Goal: Task Accomplishment & Management: Use online tool/utility

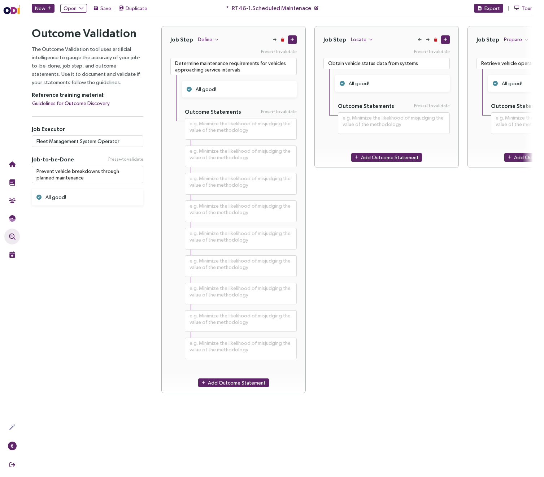
click at [432, 433] on main "New Open Save Duplicate * RT46-1.Scheduled Maintenace Export Tour Outcome Valid…" at bounding box center [282, 238] width 524 height 477
click at [309, 158] on div "Job Step Define Press to validate Determine maintenance requirements for vehicl…" at bounding box center [346, 214] width 371 height 376
click at [80, 140] on input "Fleet Management System Operator" at bounding box center [88, 141] width 112 height 12
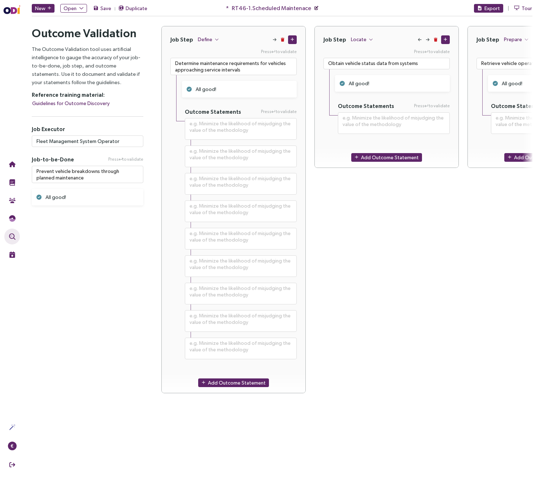
click at [315, 8] on icon "button" at bounding box center [317, 8] width 4 height 4
click at [293, 9] on span "RT46-1.Scheduled Maintenace" at bounding box center [271, 8] width 79 height 9
click at [302, 9] on span "RT46-1.Scheduled Maintenace" at bounding box center [271, 8] width 79 height 9
click at [106, 9] on span "Save" at bounding box center [105, 8] width 11 height 8
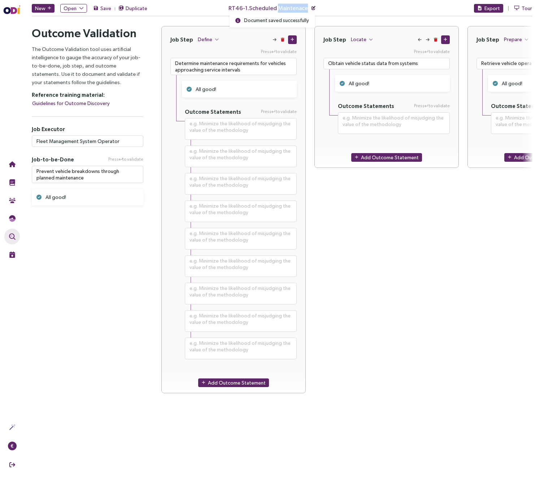
click at [312, 8] on icon "button" at bounding box center [314, 8] width 4 height 4
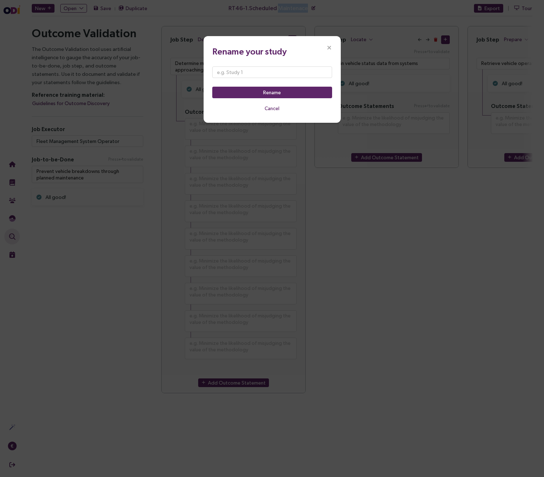
click at [327, 44] on span "Close" at bounding box center [329, 47] width 23 height 23
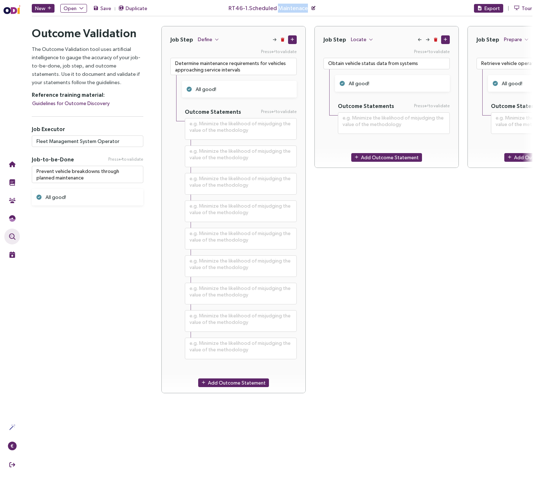
click at [312, 9] on icon "button" at bounding box center [314, 8] width 4 height 4
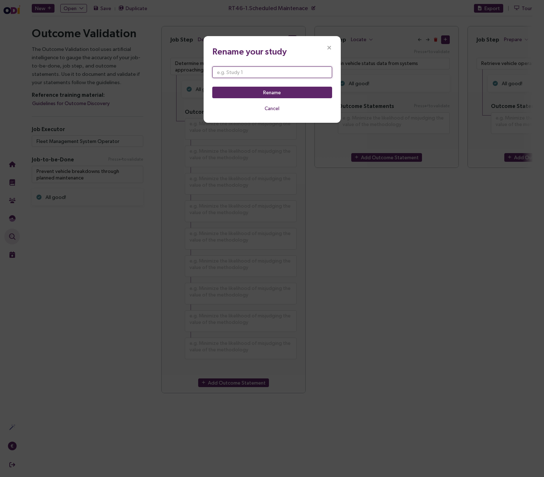
click at [263, 70] on input "text" at bounding box center [272, 72] width 120 height 12
click at [225, 72] on input "2." at bounding box center [272, 72] width 120 height 12
type input "2. Repair Requesition"
click at [270, 92] on span "Rename" at bounding box center [272, 92] width 18 height 8
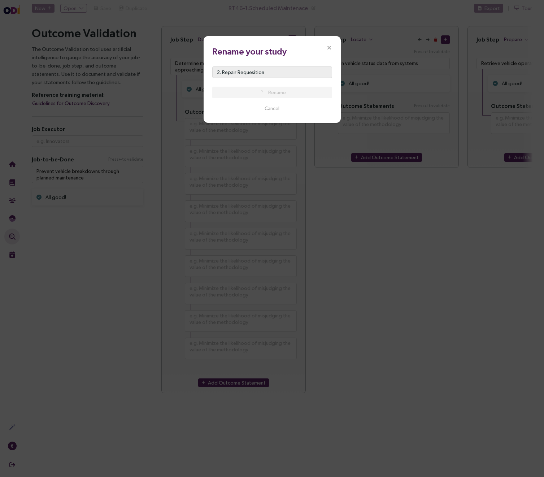
type textarea "**********"
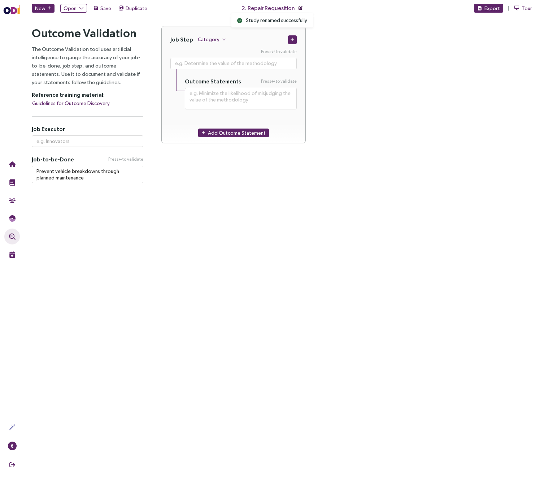
type input "Fleet Management System Operator"
type textarea "**********"
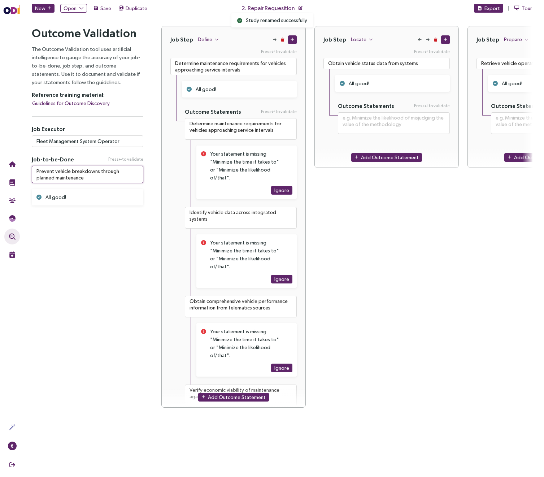
click at [69, 177] on textarea "Prevent vehicle breakdowns through planned maintenance" at bounding box center [88, 174] width 112 height 17
paste textarea "Obtain authorized vehicle"
type textarea "Obtain authorized vehicle maintenance"
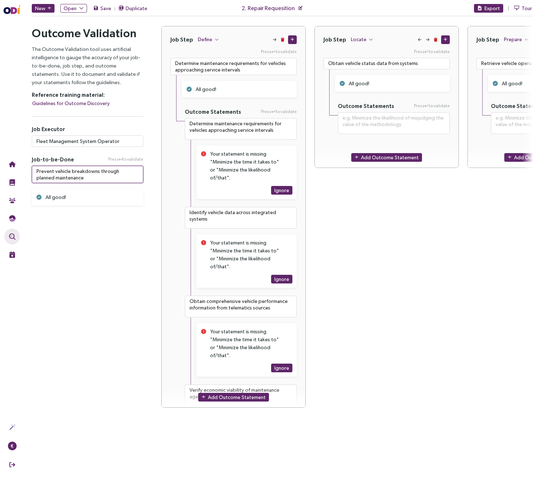
type textarea "**********"
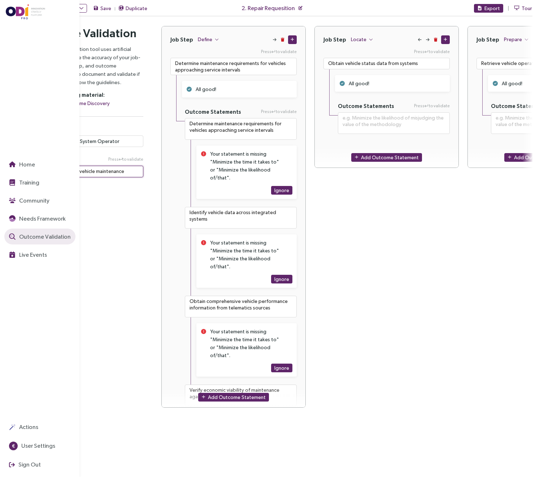
type textarea "Obtain authorized vehicle maintenance"
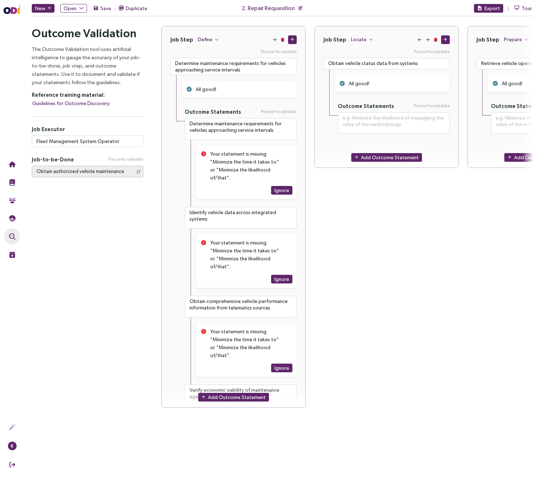
click at [354, 214] on div "Job Step Locate Press to validate Obtain vehicle status data from systems All g…" at bounding box center [387, 217] width 144 height 382
click at [364, 234] on div "Job Step Locate Press to validate Obtain vehicle status data from systems All g…" at bounding box center [387, 217] width 144 height 382
click at [354, 124] on textarea at bounding box center [394, 123] width 112 height 22
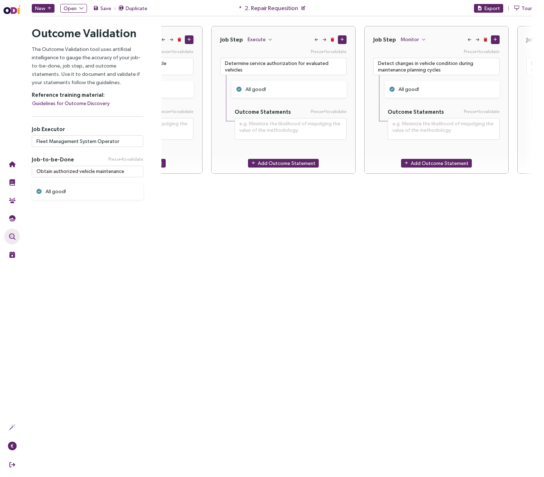
scroll to position [0, 511]
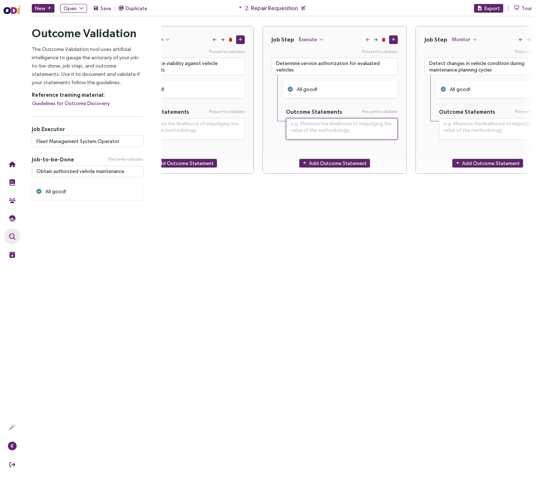
click at [324, 126] on textarea at bounding box center [342, 129] width 112 height 22
paste textarea
type textarea "**********"
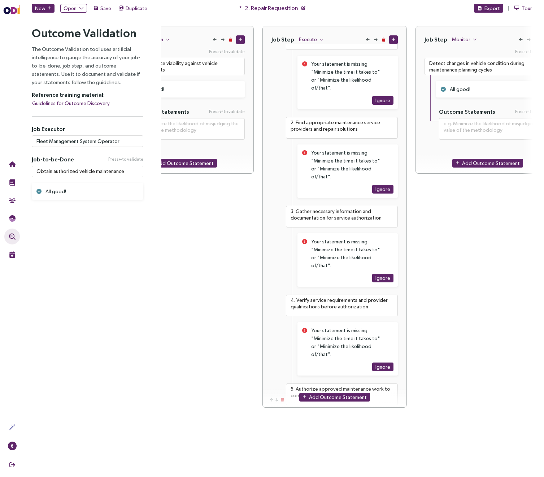
scroll to position [0, 0]
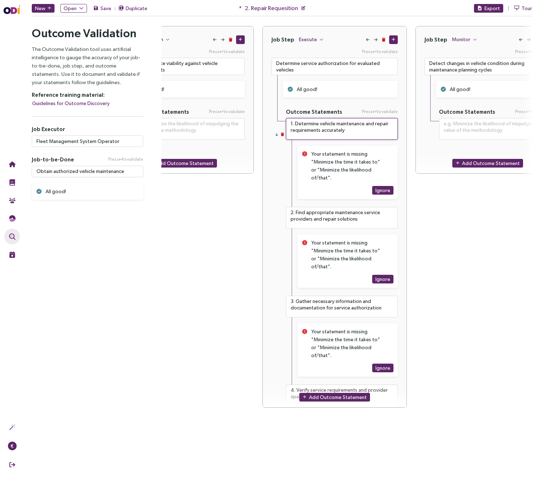
click at [321, 130] on textarea "1. Determine vehicle maintenance and repair requirements accurately" at bounding box center [342, 129] width 112 height 22
click at [321, 126] on textarea "1. Determine vehicle maintenance and repair requirements accurately" at bounding box center [342, 129] width 112 height 22
click at [348, 130] on textarea "1. Determine vehicle maintenance and repair requirements accurately" at bounding box center [342, 129] width 112 height 22
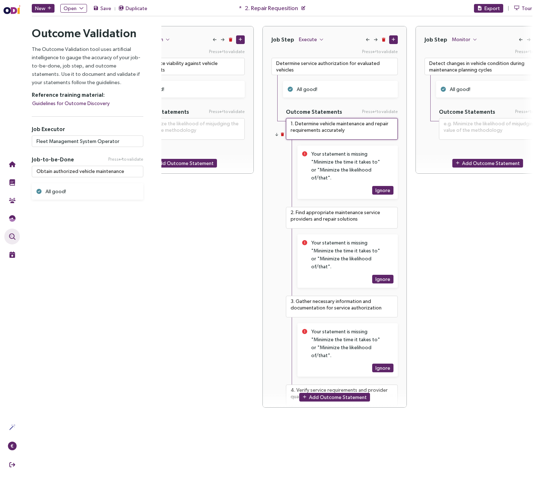
click at [348, 130] on textarea "1. Determine vehicle maintenance and repair requirements accurately" at bounding box center [342, 129] width 112 height 22
click at [347, 130] on textarea "1. Determine vehicle maintenance and repair requirements accurately" at bounding box center [342, 129] width 112 height 22
drag, startPoint x: 347, startPoint y: 128, endPoint x: 297, endPoint y: 122, distance: 50.5
click at [297, 122] on textarea "1. Determine vehicle maintenance and repair requirements accurately" at bounding box center [342, 129] width 112 height 22
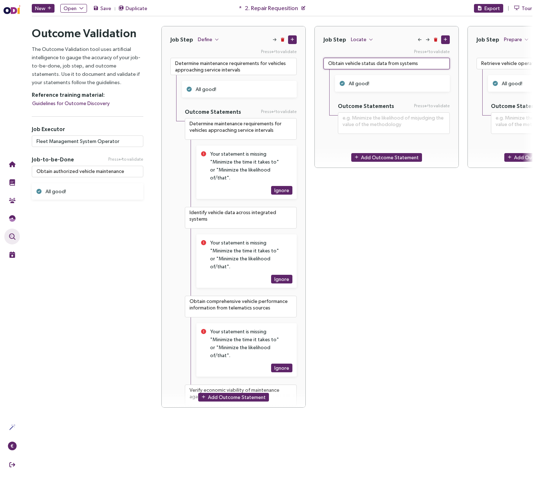
click at [352, 62] on textarea "Obtain vehicle status data from systems" at bounding box center [387, 64] width 126 height 12
click at [230, 62] on textarea "Determine maintenance requirements for vehicles approaching service intervals" at bounding box center [233, 66] width 126 height 17
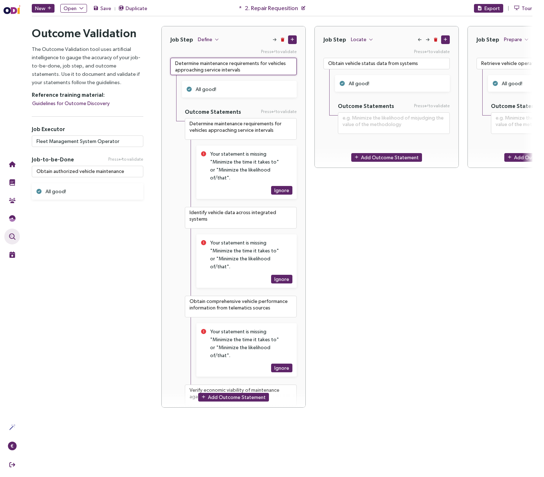
click at [230, 62] on textarea "Determine maintenance requirements for vehicles approaching service intervals" at bounding box center [233, 66] width 126 height 17
paste textarea "vehicle maintenance and repair requirements accurately"
type textarea "**********"
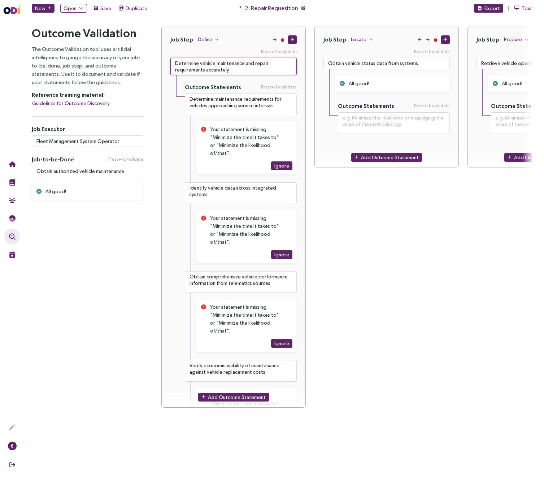
type textarea "Determine vehicle maintenance and repair requirements accurately"
click at [327, 195] on div "Job Step Locate Press to validate Obtain vehicle status data from systems All g…" at bounding box center [387, 217] width 144 height 382
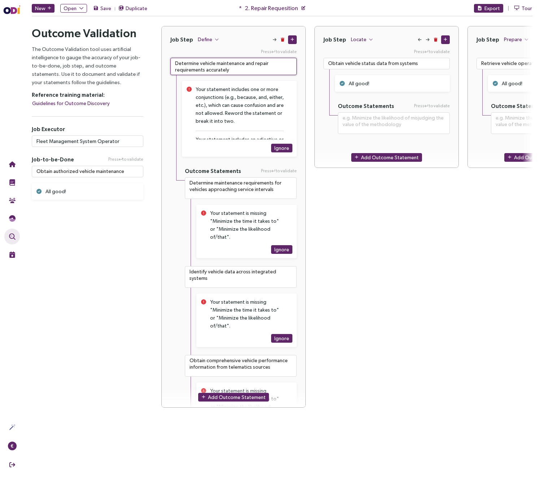
drag, startPoint x: 244, startPoint y: 63, endPoint x: 275, endPoint y: 64, distance: 31.4
click at [275, 64] on textarea "Determine vehicle maintenance and repair requirements accurately" at bounding box center [233, 66] width 126 height 17
type textarea "**********"
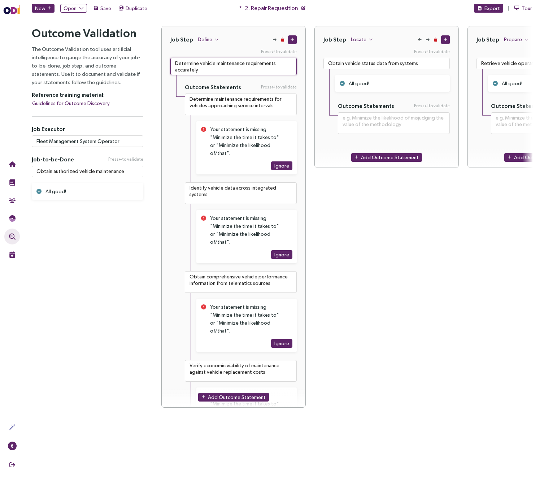
type textarea "Determine vehicle maintenance requirements accurately"
click at [311, 139] on div "Job Step Define Press to validate Determine vehicle maintenance requirements ac…" at bounding box center [346, 221] width 371 height 390
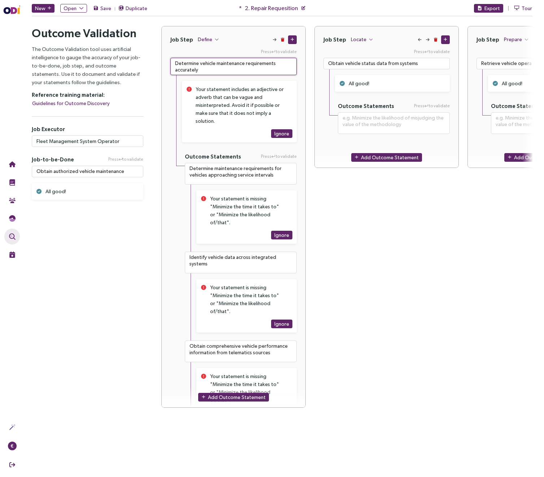
click at [188, 71] on textarea "Determine vehicle maintenance requirements accurately" at bounding box center [233, 66] width 126 height 17
type textarea "**********"
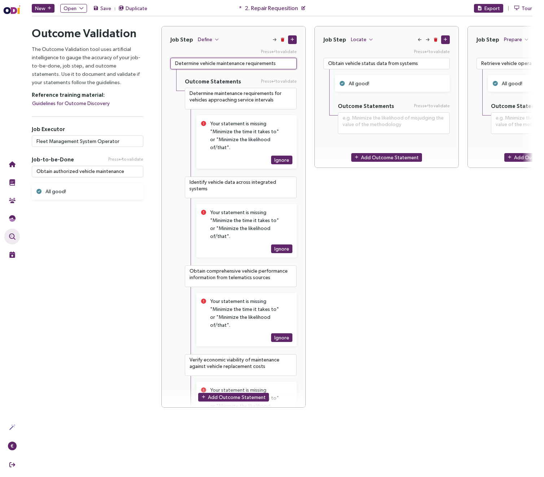
type textarea "Determine vehicle maintenance requirements"
click at [309, 116] on div "Job Step Define Press to validate Determine vehicle maintenance requirements Ou…" at bounding box center [346, 221] width 371 height 390
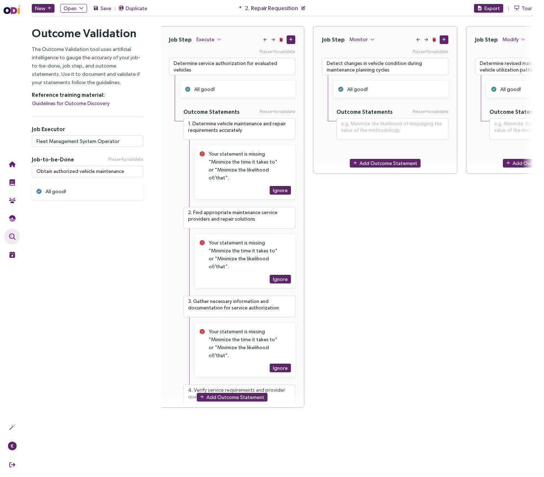
scroll to position [0, 614]
drag, startPoint x: 260, startPoint y: 212, endPoint x: 195, endPoint y: 206, distance: 65.3
click at [195, 207] on textarea "2. Find appropriate maintenance service providers and repair solutions" at bounding box center [240, 218] width 112 height 22
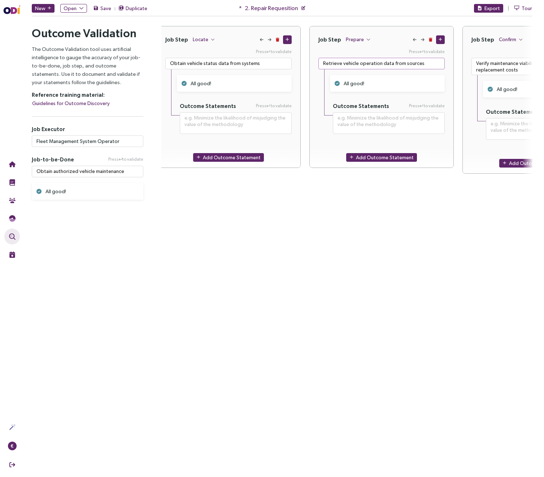
scroll to position [0, 159]
click at [380, 64] on textarea "Retrieve vehicle operation data from sources" at bounding box center [381, 64] width 126 height 12
paste textarea "Find appropriate maintenance service providers and repair solution"
type textarea "**********"
type textarea "Find appropriate maintenance service providers and repair solutions"
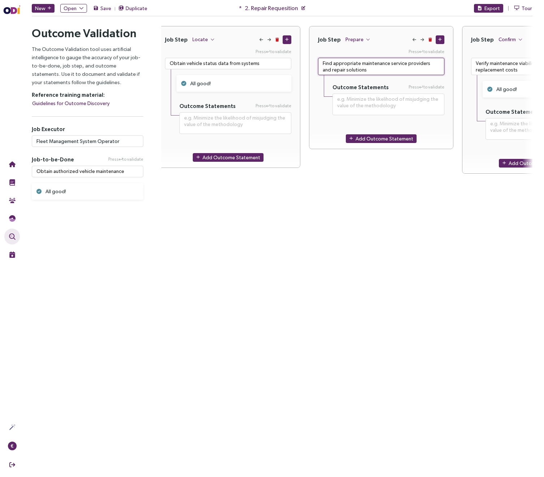
drag, startPoint x: 427, startPoint y: 63, endPoint x: 428, endPoint y: 77, distance: 14.1
click at [428, 77] on div "Press to validate Find appropriate maintenance service providers and repair sol…" at bounding box center [381, 86] width 144 height 76
click at [337, 69] on textarea "Find appropriate maintenance service providers and repair solutions" at bounding box center [381, 66] width 126 height 17
drag, startPoint x: 337, startPoint y: 69, endPoint x: 423, endPoint y: 64, distance: 86.5
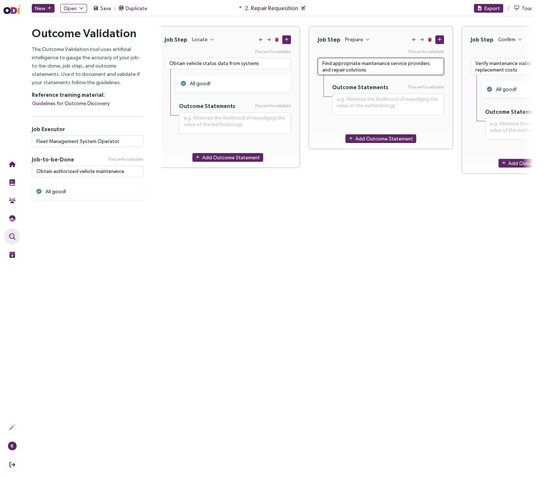
click at [423, 64] on textarea "Find appropriate maintenance service providers and repair solutions" at bounding box center [381, 66] width 126 height 17
type textarea "**********"
type textarea "Find appropriate maintenance service providersolutions"
type textarea "**********"
type textarea "Find appropriate maintenance service provider solutions"
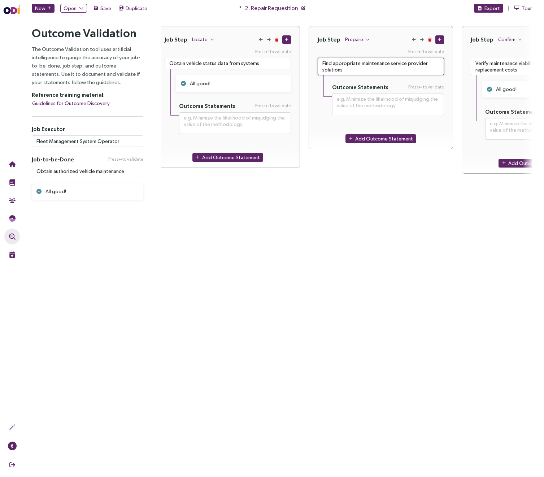
click at [432, 64] on textarea "Find appropriate maintenance service provider solutions" at bounding box center [381, 66] width 126 height 17
type textarea "**********"
type textarea "Find appropriate maintenance service providers solutions"
click at [335, 70] on textarea "Find appropriate maintenance service providers solutions" at bounding box center [381, 66] width 126 height 17
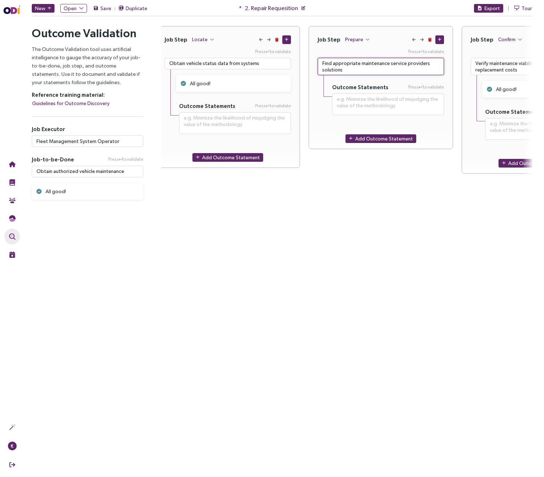
type textarea "**********"
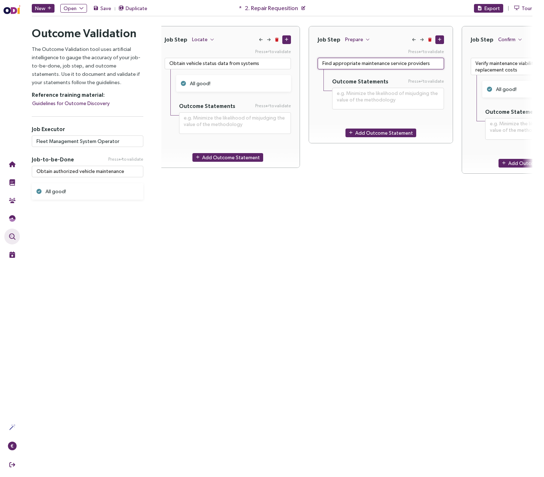
type textarea "Find appropriate maintenance service providers"
click at [352, 203] on div "Job Step Prepare Press to validate Find appropriate maintenance service provide…" at bounding box center [381, 217] width 144 height 382
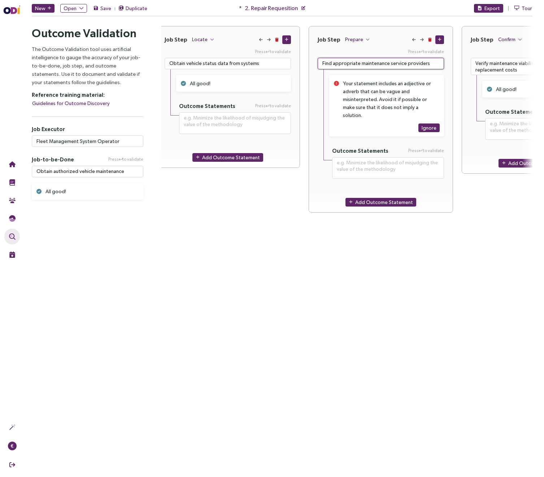
click at [342, 64] on textarea "Find appropriate maintenance service providers" at bounding box center [381, 64] width 126 height 12
type textarea "**********"
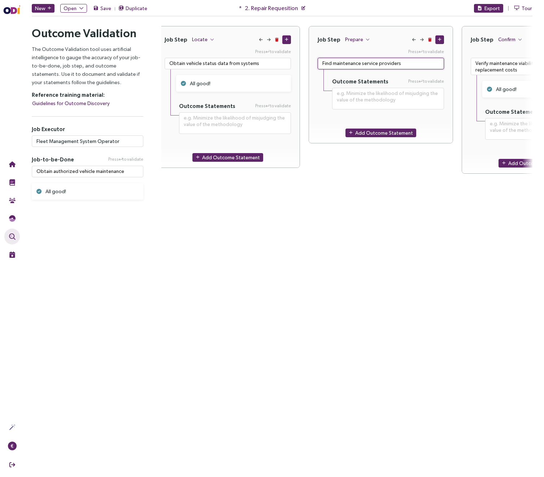
type textarea "Find maintenance service providers"
click at [369, 223] on div "Job Step Prepare Press to validate Find maintenance service providers Outcome S…" at bounding box center [381, 217] width 144 height 382
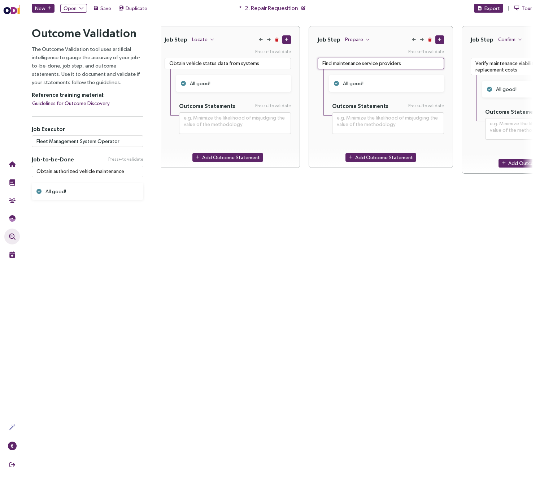
click at [333, 62] on textarea "Find maintenance service providers" at bounding box center [381, 64] width 126 height 12
type textarea "**********"
type textarea "Find amaintenance service providers"
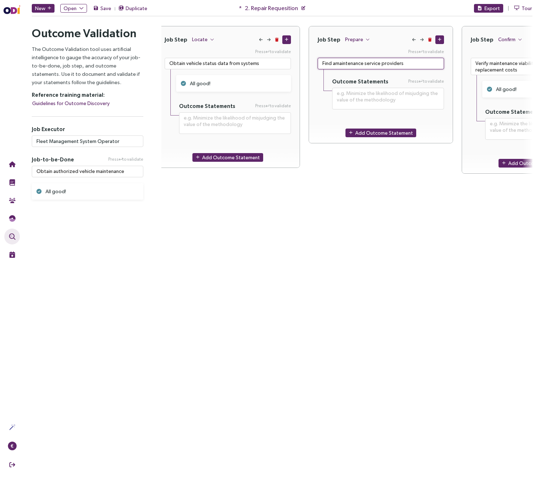
type textarea "**********"
type textarea "Find apmaintenance service providers"
type textarea "**********"
type textarea "Find appmaintenance service providers"
type textarea "**********"
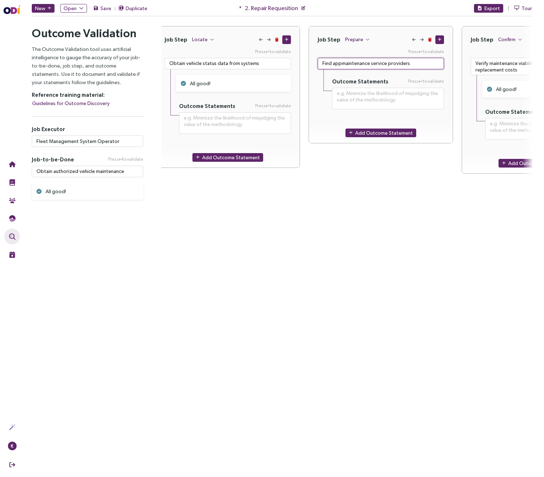
type textarea "Find apprmaintenance service providers"
type textarea "**********"
type textarea "Find appromaintenance service providers"
type textarea "**********"
type textarea "Find approvmaintenance service providers"
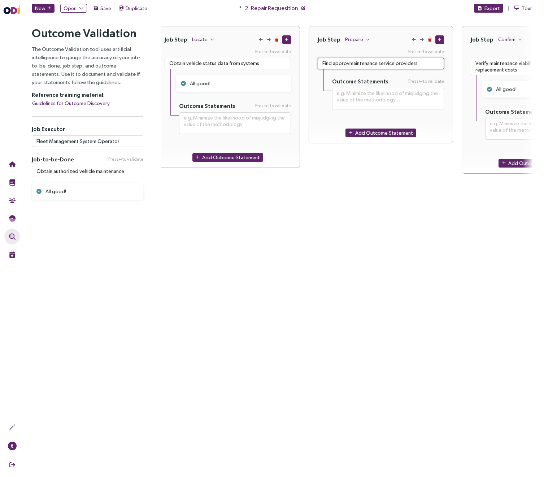
type textarea "**********"
type textarea "Find approvemaintenance service providers"
type textarea "**********"
type textarea "Find approvedmaintenance service providers"
type textarea "**********"
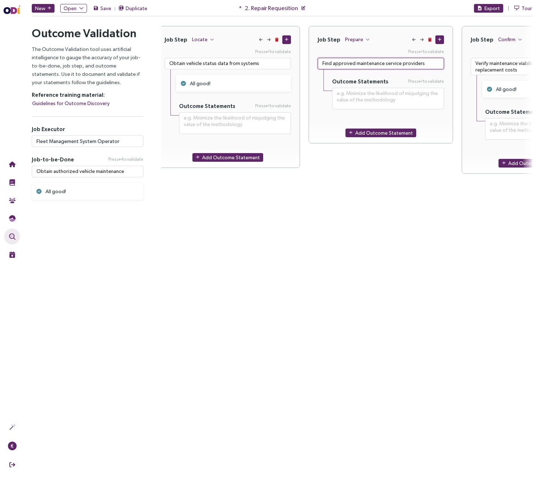
type textarea "Find approved maintenance service providers"
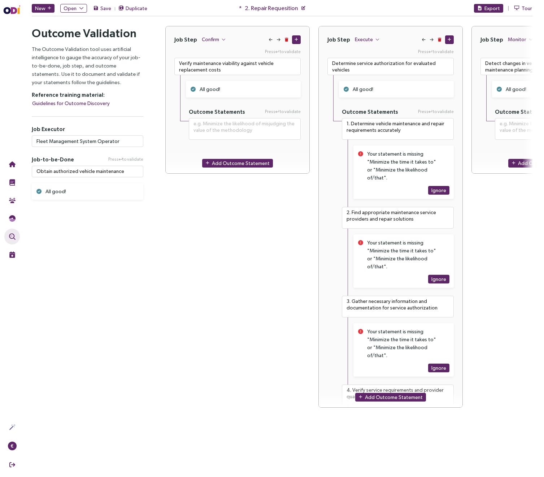
scroll to position [0, 455]
click at [381, 296] on textarea "3. Gather necessary information and documentation for service authorization" at bounding box center [398, 307] width 112 height 22
click at [250, 62] on textarea "Verify maintenance viability against vehicle replacement costs" at bounding box center [238, 66] width 126 height 17
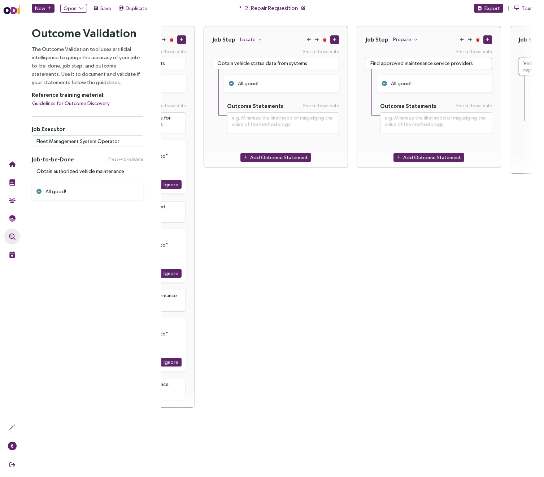
scroll to position [0, 118]
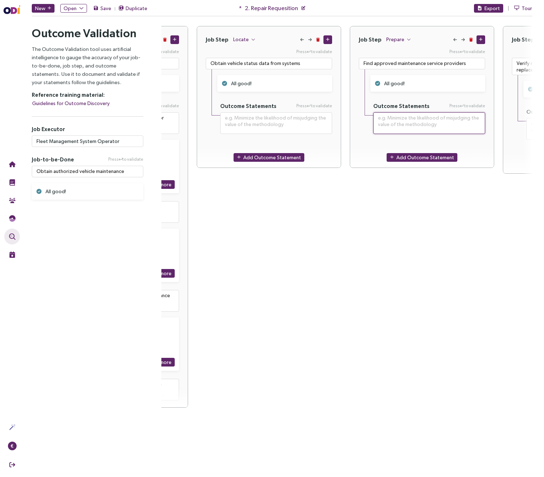
click at [398, 118] on textarea at bounding box center [429, 123] width 112 height 22
paste textarea "3. Gather necessary information and documentation for service authorization"
type textarea "**********"
type textarea "3. Gather necessary information and documentation for service authorization"
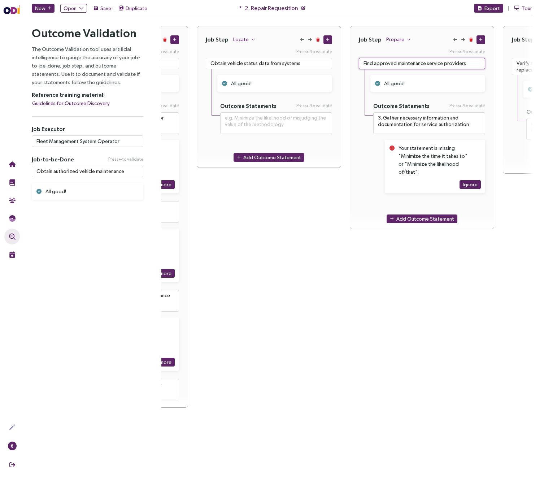
click at [374, 63] on textarea "Find approved maintenance service providers" at bounding box center [422, 64] width 126 height 12
type textarea "**********"
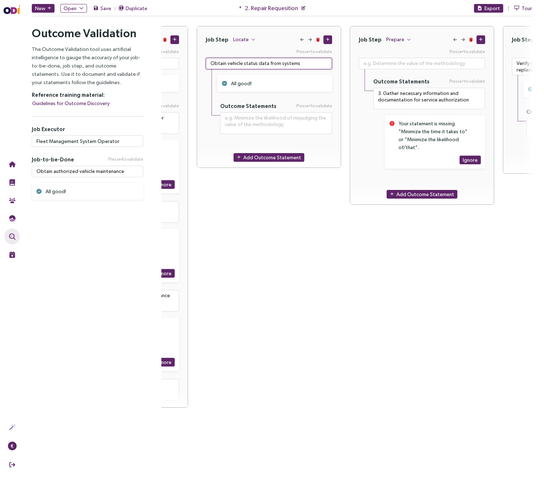
click at [276, 61] on textarea "Obtain vehicle status data from systems" at bounding box center [269, 64] width 126 height 12
paste textarea "Find approved maintenance service provider"
type textarea "**********"
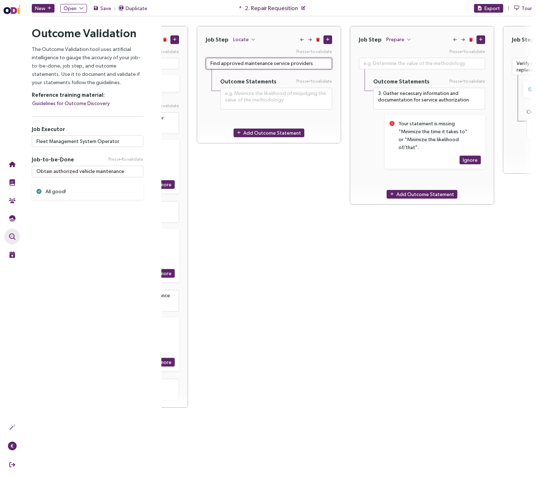
type textarea "Find approved maintenance service providers"
click at [426, 140] on div "Your statement is missing "Minimize the time it takes to" or "Minimize the like…" at bounding box center [436, 136] width 74 height 32
click at [416, 102] on textarea "3. Gather necessary information and documentation for service authorization" at bounding box center [429, 99] width 112 height 22
type textarea "**********"
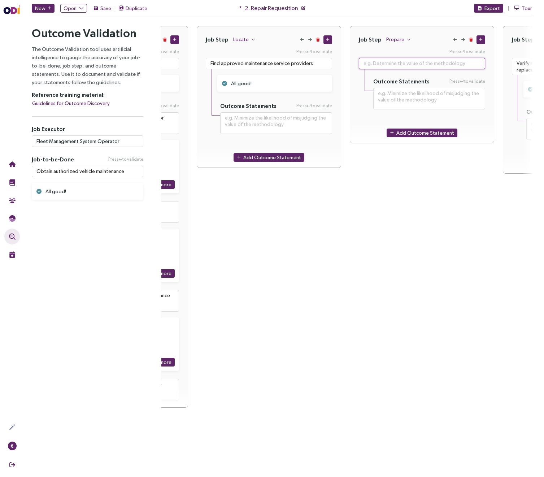
click at [394, 65] on textarea at bounding box center [422, 64] width 126 height 12
paste textarea "3. Gather necessary information and documentation for service authorization"
type textarea "**********"
type textarea "3. Gather necessary information and documentation for service authorization"
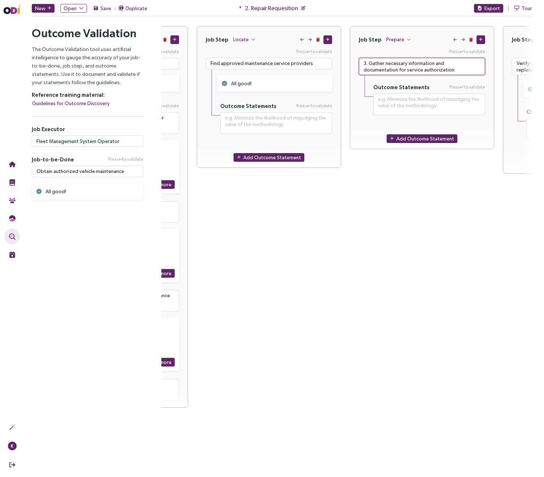
drag, startPoint x: 371, startPoint y: 63, endPoint x: 363, endPoint y: 49, distance: 15.9
click at [363, 49] on div "3. Gather necessary information and documentation for service authorization" at bounding box center [422, 61] width 126 height 27
type textarea "**********"
type textarea "Gather necessary information and documentation for service authorization"
drag, startPoint x: 437, startPoint y: 63, endPoint x: 401, endPoint y: 63, distance: 36.5
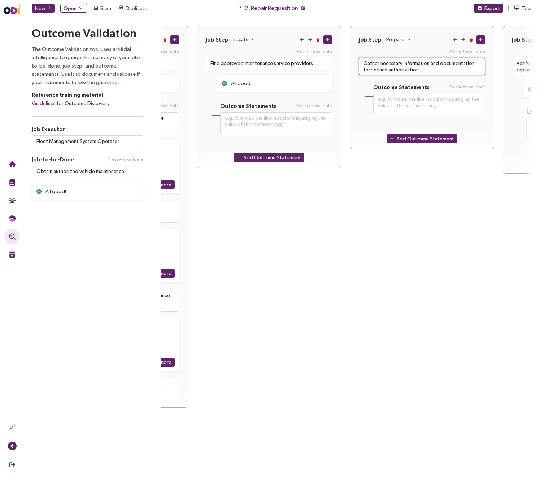
click at [401, 63] on textarea "Gather necessary information and documentation for service authorization" at bounding box center [422, 66] width 126 height 17
type textarea "**********"
type textarea "Gather necessarydocumentation for service authorization"
type textarea "**********"
type textarea "Gather necessary documentation for service authorization"
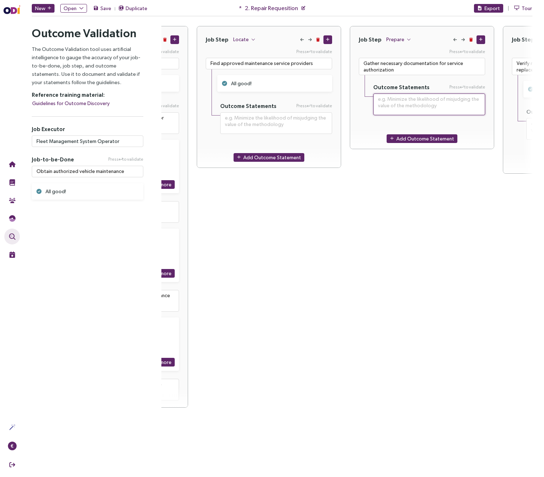
click at [452, 98] on textarea at bounding box center [429, 105] width 112 height 22
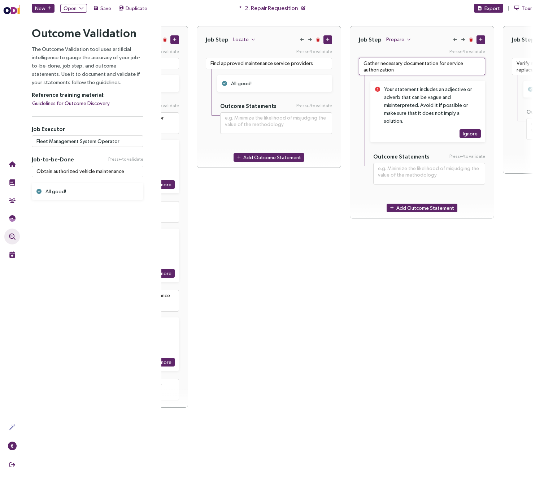
click at [394, 62] on textarea "Gather necessary documentation for service authorization" at bounding box center [422, 66] width 126 height 17
type textarea "**********"
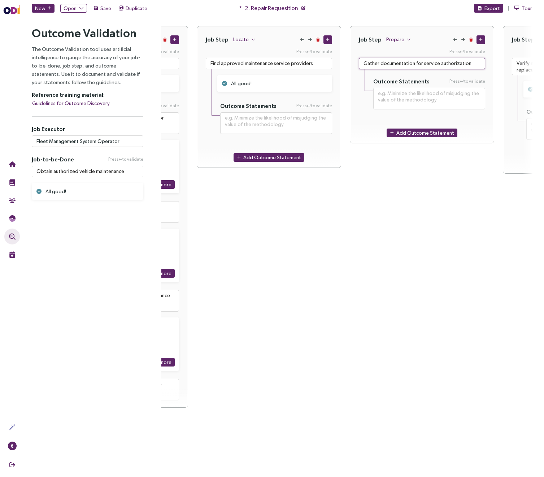
type textarea "Gather documentation for service authorization"
click at [434, 86] on div "Outcome Statements Press to validate" at bounding box center [429, 89] width 112 height 40
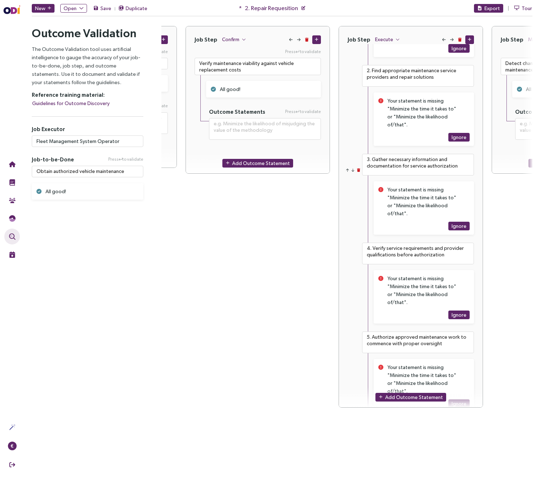
scroll to position [154, 0]
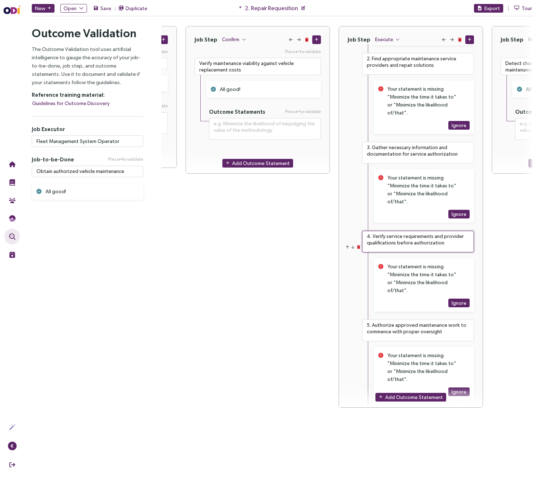
click at [407, 231] on textarea "4. Verify service requirements and provider qualifications before authorization" at bounding box center [418, 242] width 112 height 22
click at [239, 65] on textarea "Verify maintenance viability against vehicle replacement costs" at bounding box center [258, 66] width 126 height 17
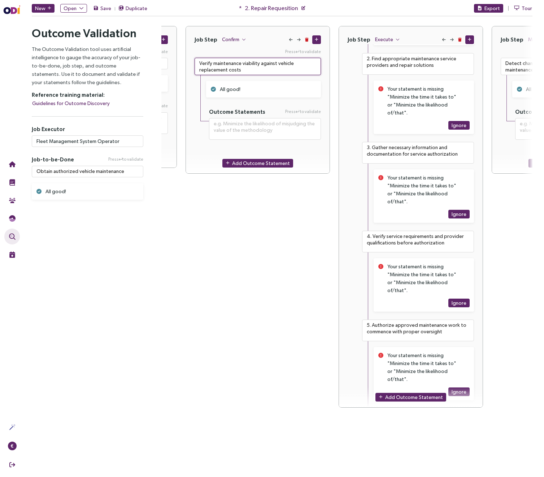
click at [239, 65] on textarea "Verify maintenance viability against vehicle replacement costs" at bounding box center [258, 66] width 126 height 17
paste textarea "4. Verify service requirements and provider qualifications before authorization"
type textarea "**********"
type textarea "4. Verify service requirements and provider qualifications before authorization"
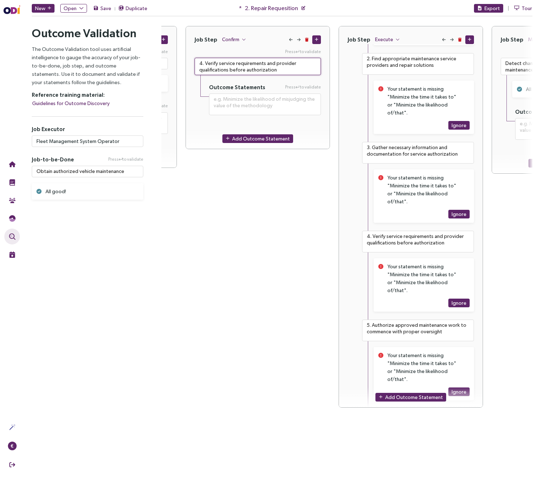
drag, startPoint x: 207, startPoint y: 62, endPoint x: 190, endPoint y: 62, distance: 17.0
click at [190, 62] on div "Press to validate 4. Verify service requirements and provider qualifications be…" at bounding box center [258, 86] width 144 height 76
type textarea "**********"
type textarea "Verify service requirements and provider qualifications before authorization"
drag, startPoint x: 259, startPoint y: 63, endPoint x: 229, endPoint y: 73, distance: 31.1
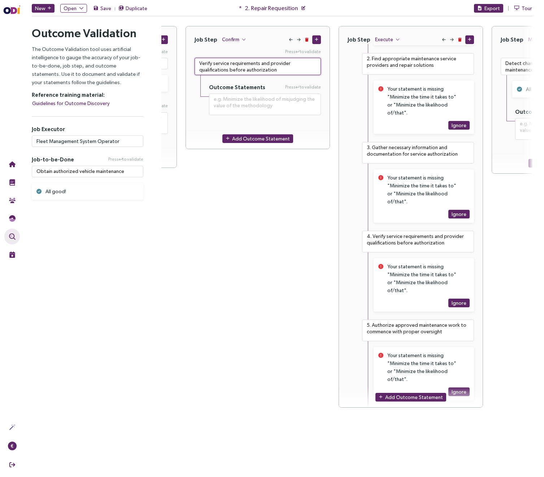
click at [229, 73] on textarea "Verify service requirements and provider qualifications before authorization" at bounding box center [258, 66] width 126 height 17
type textarea "**********"
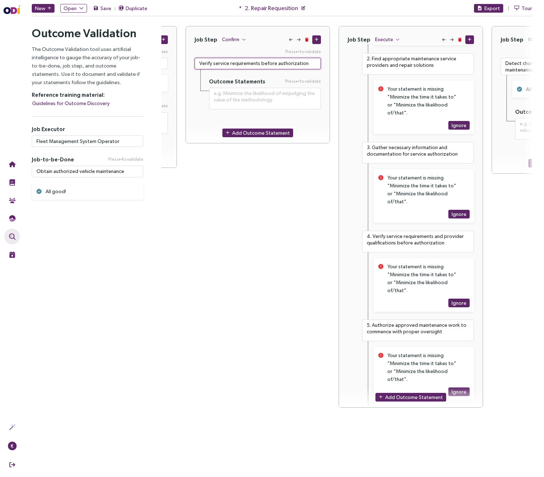
type textarea "Verify service requirements before authorization"
drag, startPoint x: 249, startPoint y: 165, endPoint x: 250, endPoint y: 160, distance: 4.4
click at [249, 165] on div "Job Step Confirm Press to validate Verify service requirements before authoriza…" at bounding box center [258, 217] width 144 height 382
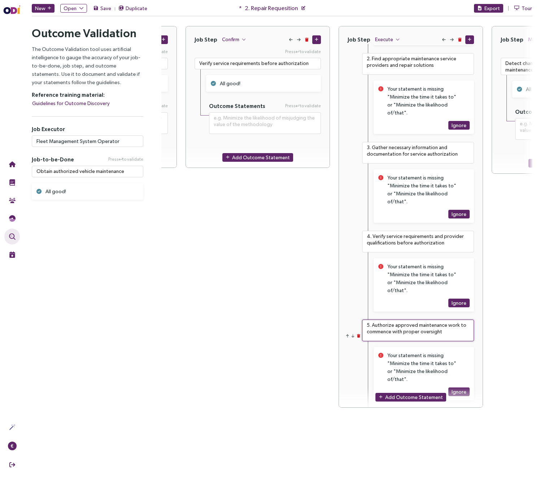
click at [404, 320] on textarea "5. Authorize approved maintenance work to commence with proper oversight" at bounding box center [418, 331] width 112 height 22
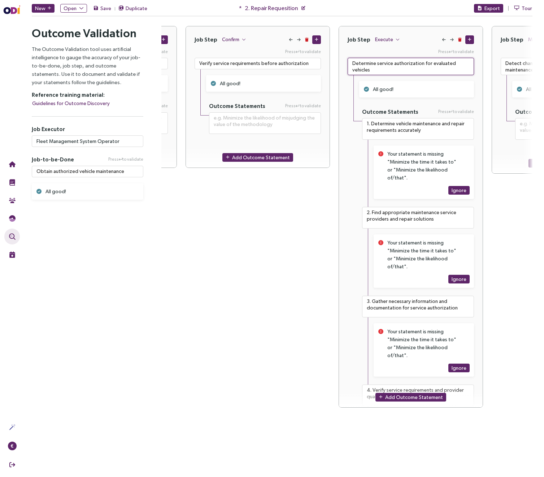
click at [399, 62] on textarea "Determine service authorization for evaluated vehicles" at bounding box center [411, 66] width 126 height 17
paste textarea "5. Authorize approved maintenance work to commence with proper oversight"
type textarea "**********"
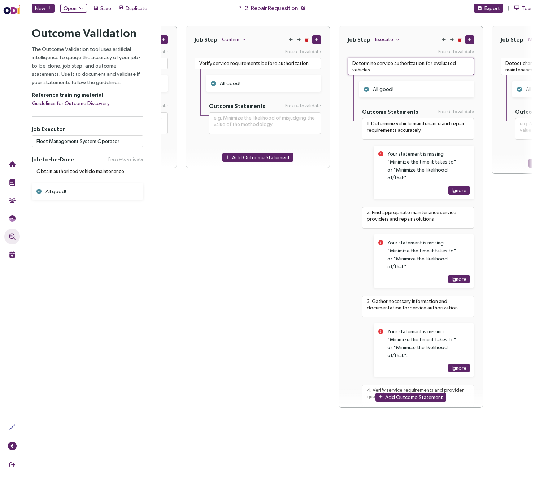
type textarea "5. Authorize approved maintenance work to commence with proper oversight"
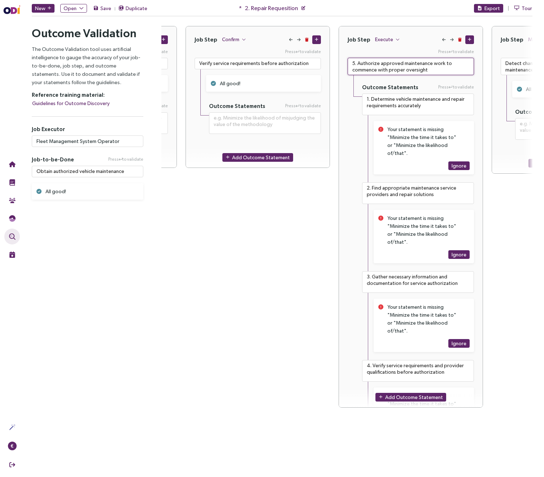
drag, startPoint x: 359, startPoint y: 63, endPoint x: 343, endPoint y: 62, distance: 15.9
click at [343, 62] on div "Press to validate 5. Authorize approved maintenance work to commence with prope…" at bounding box center [411, 441] width 144 height 787
type textarea "**********"
type textarea "Authorize approved maintenance work to commence with proper oversight"
click at [422, 84] on div "Outcome Statements Press to validate" at bounding box center [418, 87] width 112 height 7
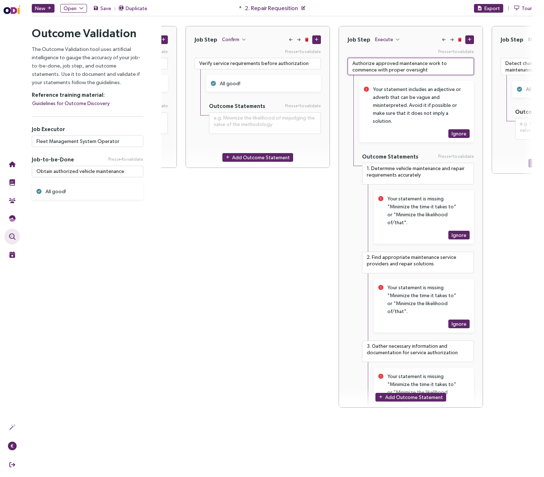
drag, startPoint x: 404, startPoint y: 72, endPoint x: 347, endPoint y: 71, distance: 57.4
click at [347, 71] on div "Press to validate Authorize approved maintenance work to commence with proper o…" at bounding box center [411, 476] width 144 height 856
type textarea "**********"
type textarea "Authorize approved maintenance work to commence"
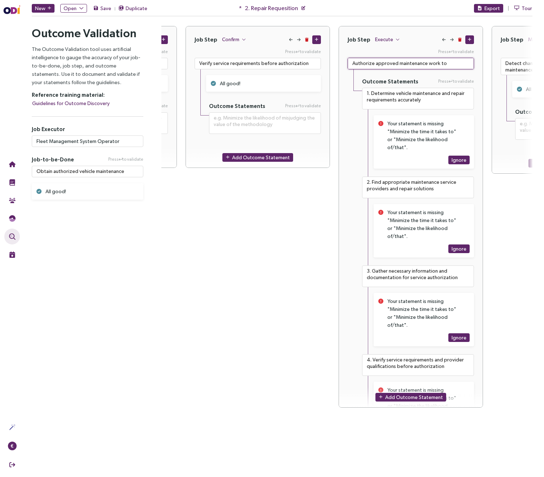
type textarea "**********"
type textarea "Authorize approved maintenance work to commence"
click at [350, 111] on div "Press to validate Authorize approved maintenance work to commence Outcome State…" at bounding box center [411, 438] width 144 height 781
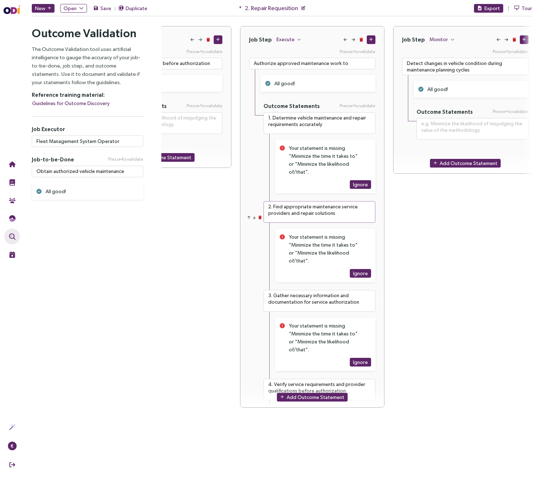
scroll to position [0, 534]
click at [260, 128] on icon "button" at bounding box center [259, 129] width 3 height 4
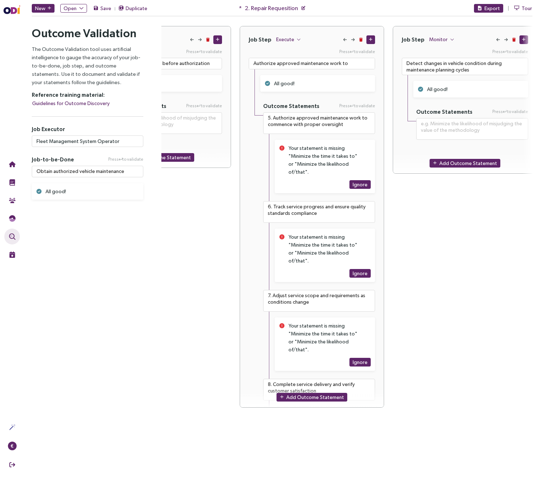
click at [260, 128] on icon "button" at bounding box center [259, 129] width 3 height 4
drag, startPoint x: 320, startPoint y: 125, endPoint x: 274, endPoint y: 118, distance: 45.9
click at [274, 118] on textarea "6. Track service progress and ensure quality standards compliance" at bounding box center [319, 123] width 112 height 22
click at [441, 69] on textarea "Detect changes in vehicle condition during maintenance planning cycles" at bounding box center [465, 66] width 126 height 17
paste textarea "Track service progress and ensure quality standards compliance"
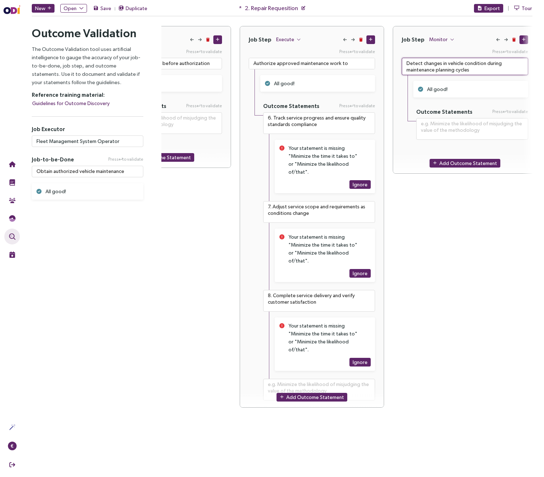
type textarea "**********"
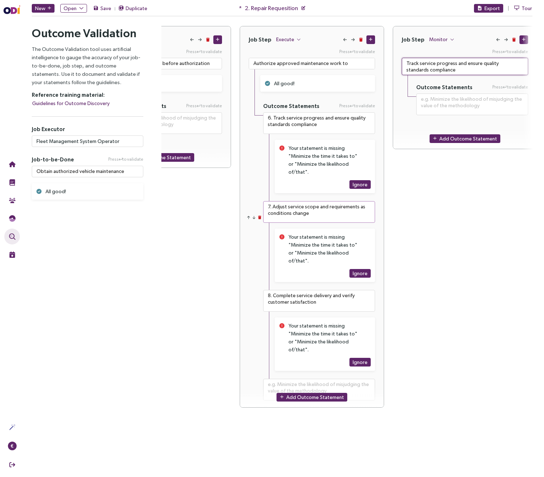
type textarea "Track service progress and ensure quality standards compliance"
click at [311, 206] on textarea "7. Adjust service scope and requirements as conditions change" at bounding box center [319, 212] width 112 height 22
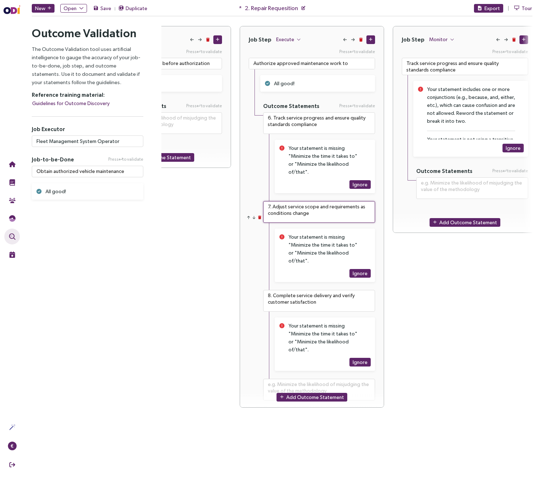
drag, startPoint x: 311, startPoint y: 206, endPoint x: 273, endPoint y: 198, distance: 38.7
click at [273, 201] on textarea "7. Adjust service scope and requirements as conditions change" at bounding box center [319, 212] width 112 height 22
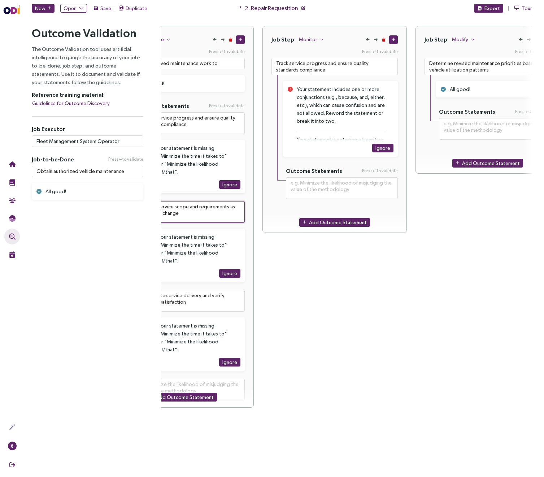
scroll to position [0, 718]
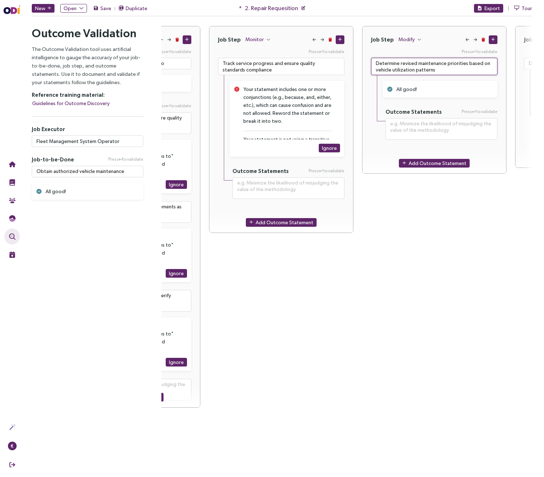
click at [404, 66] on textarea "Determine revised maintenance priorities based on vehicle utilization patterns" at bounding box center [434, 66] width 126 height 17
paste textarea "Adjust service scope and requirements as conditions change"
type textarea "**********"
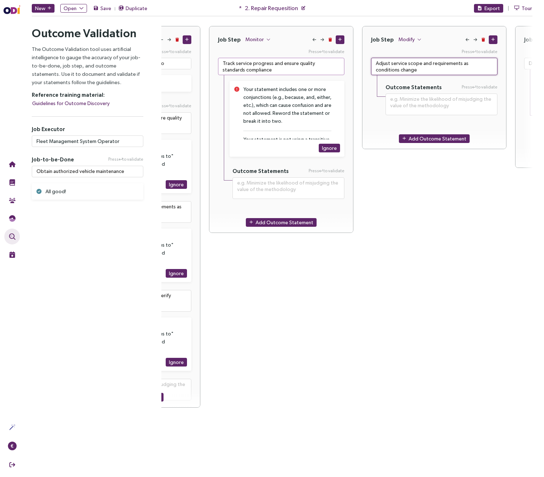
type textarea "Adjust service scope and requirements as conditions change"
click at [269, 64] on textarea "Track service progress and ensure quality standards compliance" at bounding box center [281, 66] width 126 height 17
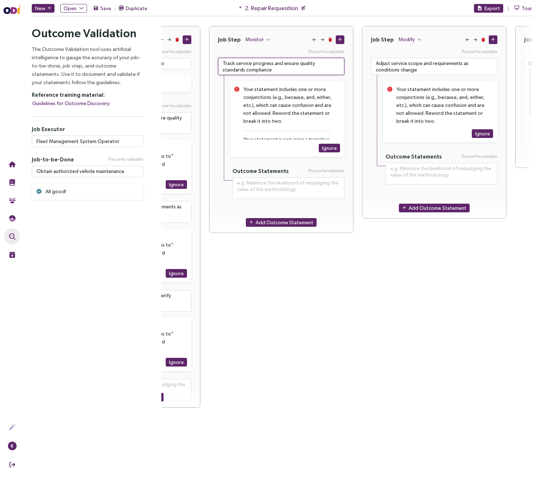
click at [274, 64] on textarea "Track service progress and ensure quality standards compliance" at bounding box center [281, 66] width 126 height 17
type textarea "**********"
type textarea "Track service progress t ensure quality standards compliance"
type textarea "**********"
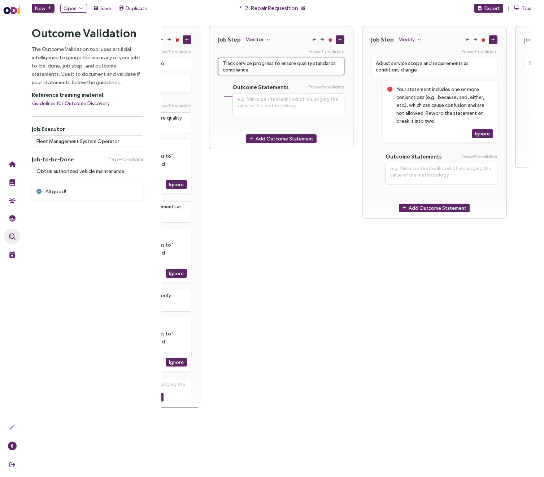
type textarea "Track service progress to ensure quality standards compliance"
click at [254, 208] on div "Job Step Monitor Press to validate Track service progress to ensure quality sta…" at bounding box center [281, 217] width 144 height 382
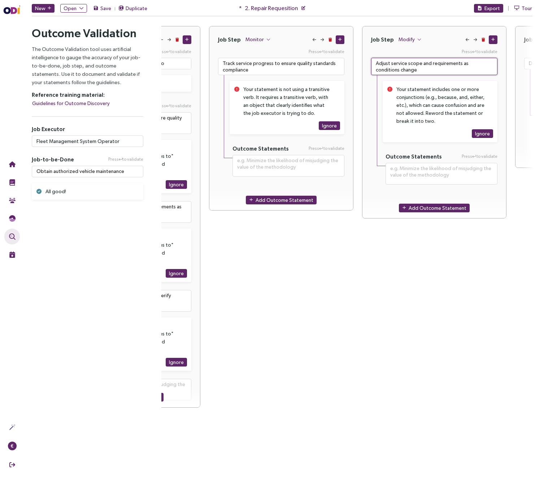
drag, startPoint x: 422, startPoint y: 65, endPoint x: 459, endPoint y: 64, distance: 36.9
click at [459, 64] on textarea "Adjust service scope and requirements as conditions change" at bounding box center [434, 66] width 126 height 17
type textarea "**********"
type textarea "Adjust service scope as conditions change"
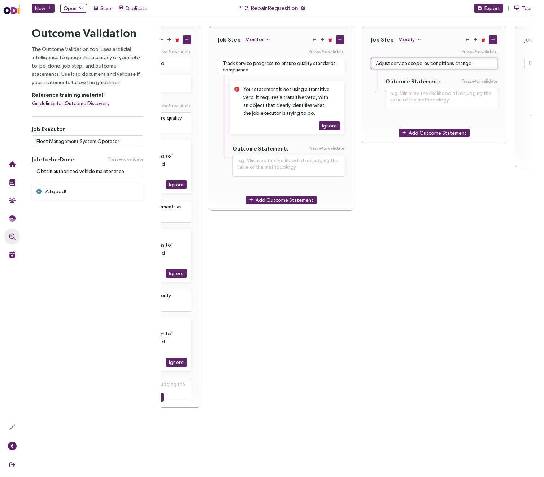
type textarea "**********"
type textarea "Adjust service scope as conditions change"
click at [477, 193] on div "Job Step Modify Press to validate Adjust service scope as conditions change Out…" at bounding box center [434, 217] width 144 height 382
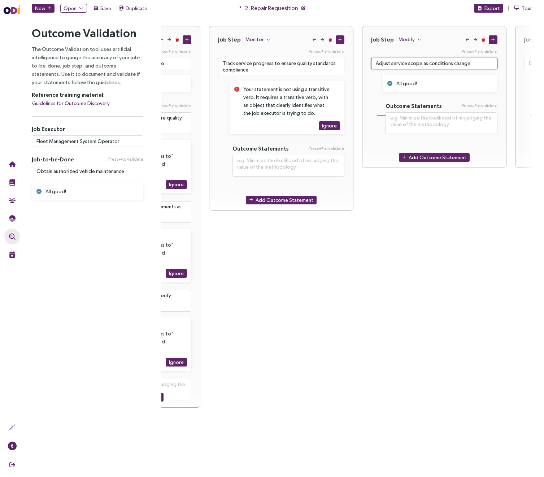
click at [412, 64] on textarea "Adjust service scope as conditions change" at bounding box center [434, 64] width 126 height 12
type textarea "**********"
type textarea "Adjust service scope as conditions change"
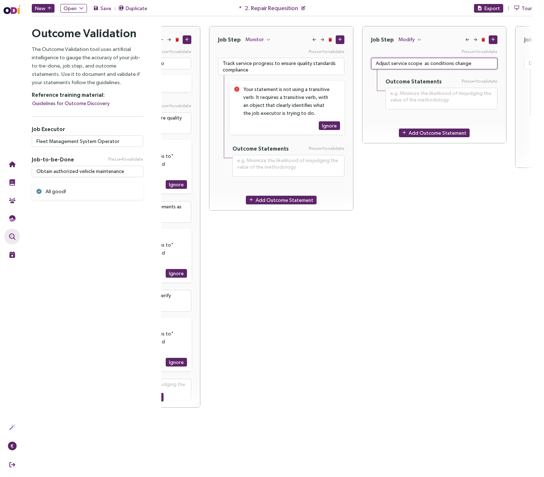
type textarea "**********"
type textarea "Adjust service scope and requirements as conditions change"
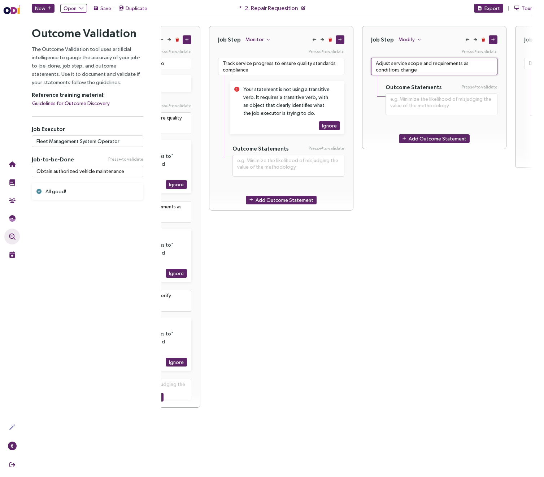
click at [429, 64] on textarea "Adjust service scope and requirements as conditions change" at bounding box center [434, 66] width 126 height 17
drag, startPoint x: 430, startPoint y: 64, endPoint x: 407, endPoint y: 64, distance: 23.1
click at [407, 64] on textarea "Adjust service scope and requirements as conditions change" at bounding box center [434, 66] width 126 height 17
type textarea "**********"
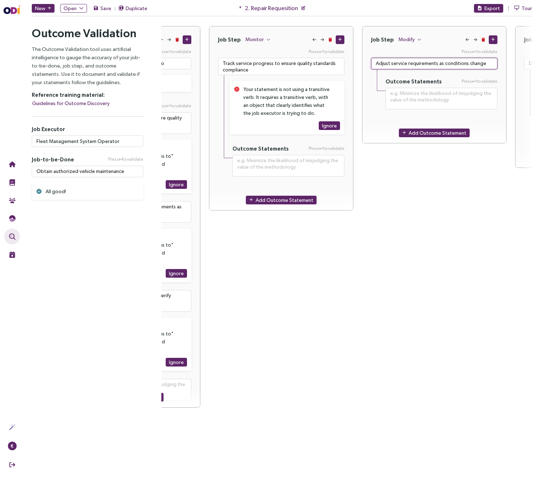
type textarea "Adjust service requirements as conditions change"
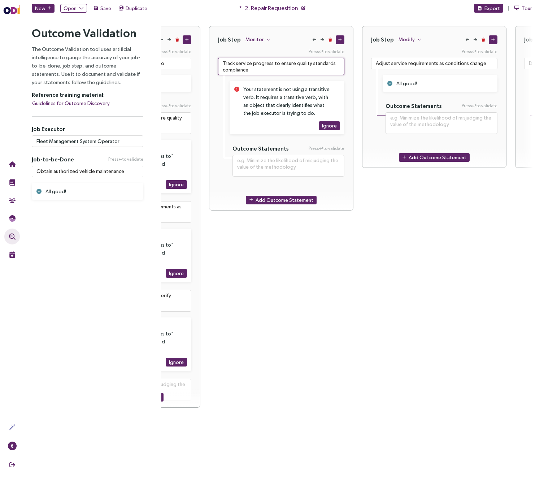
click at [229, 63] on textarea "Track service progress to ensure quality standards compliance" at bounding box center [281, 66] width 126 height 17
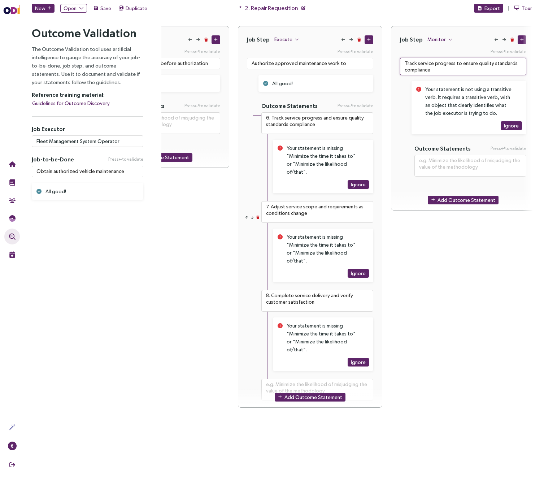
scroll to position [0, 531]
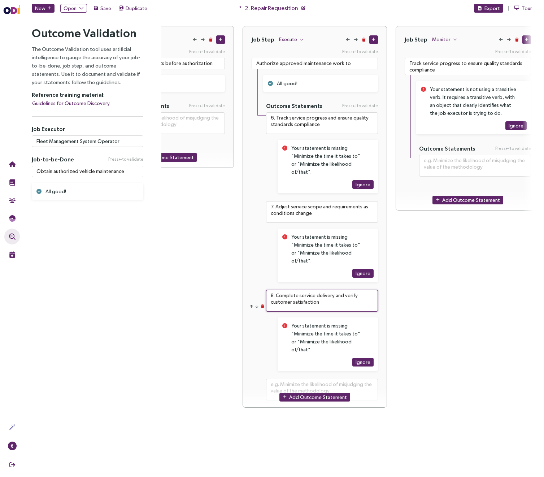
drag, startPoint x: 277, startPoint y: 280, endPoint x: 342, endPoint y: 290, distance: 66.2
click at [342, 290] on textarea "8. Complete service delivery and verify customer satisfaction" at bounding box center [322, 301] width 112 height 22
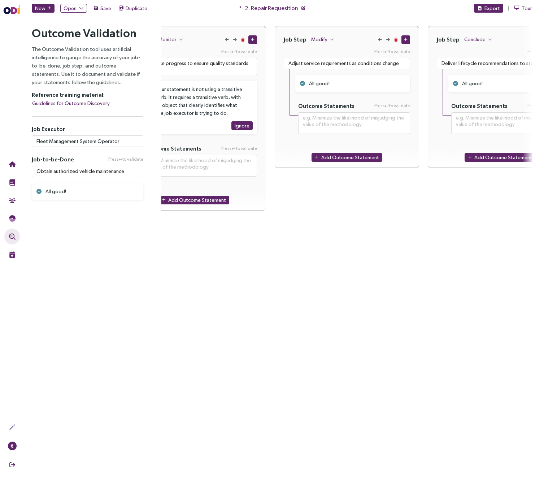
scroll to position [0, 845]
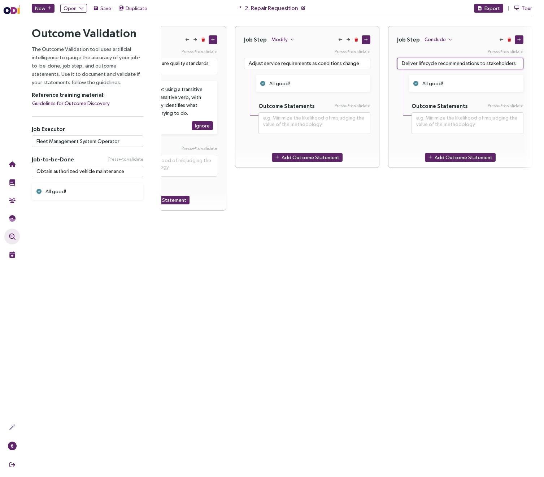
click at [443, 64] on textarea "Deliver lifecycle recommendations to stakeholders" at bounding box center [460, 64] width 126 height 12
paste textarea "Complete service delivery and verify customer satisfaction"
type textarea "**********"
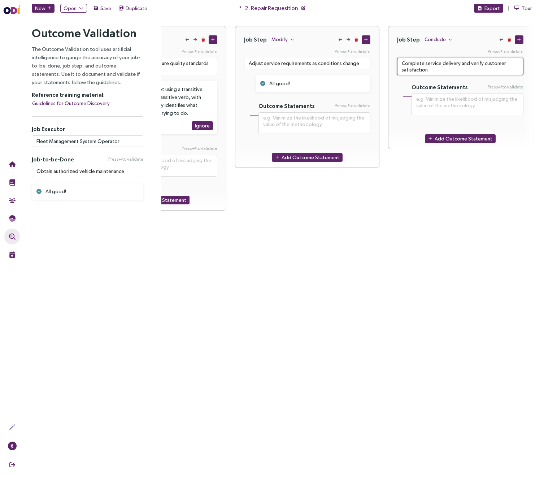
drag, startPoint x: 460, startPoint y: 64, endPoint x: 477, endPoint y: 65, distance: 16.6
click at [477, 65] on textarea "Complete service delivery and verify customer satisfaction" at bounding box center [460, 66] width 126 height 17
drag, startPoint x: 481, startPoint y: 64, endPoint x: 459, endPoint y: 63, distance: 21.3
click at [459, 63] on textarea "Complete service delivery and verify customer satisfaction" at bounding box center [460, 66] width 126 height 17
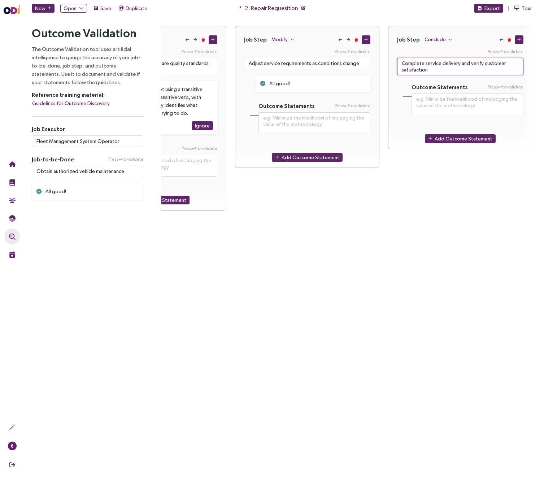
drag, startPoint x: 459, startPoint y: 64, endPoint x: 462, endPoint y: 78, distance: 14.7
click at [462, 78] on div "Press to validate Complete service delivery and verify customer satisfaction Ou…" at bounding box center [461, 86] width 144 height 76
type textarea "Complete service delivery and verify customer satisfaction"
click at [469, 76] on div "Outcome Statements Press to validate" at bounding box center [468, 95] width 112 height 40
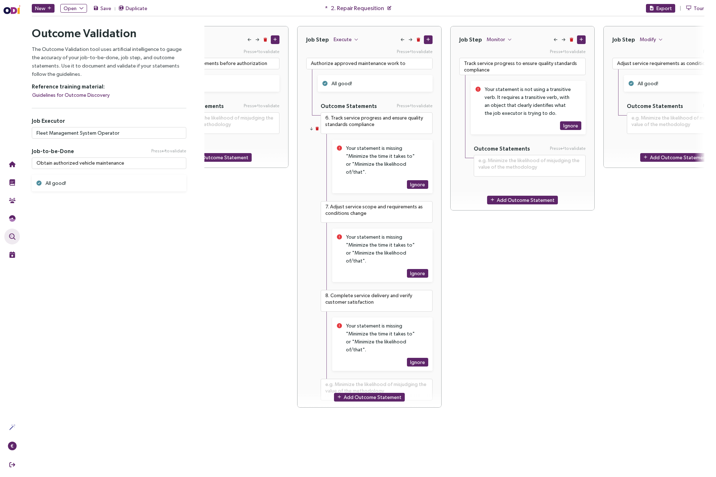
scroll to position [0, 509]
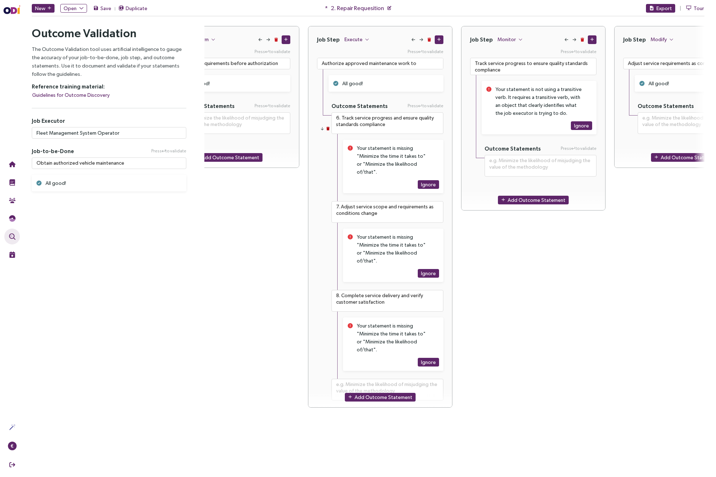
click at [329, 128] on icon "button" at bounding box center [327, 129] width 3 height 4
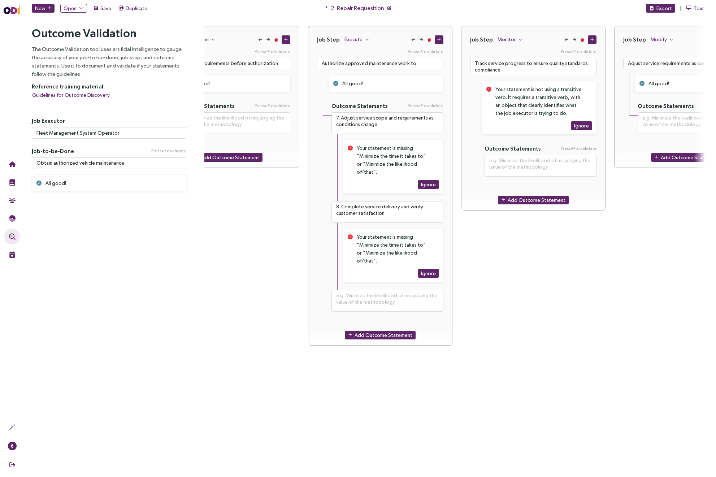
click at [329, 128] on icon "button" at bounding box center [327, 129] width 3 height 4
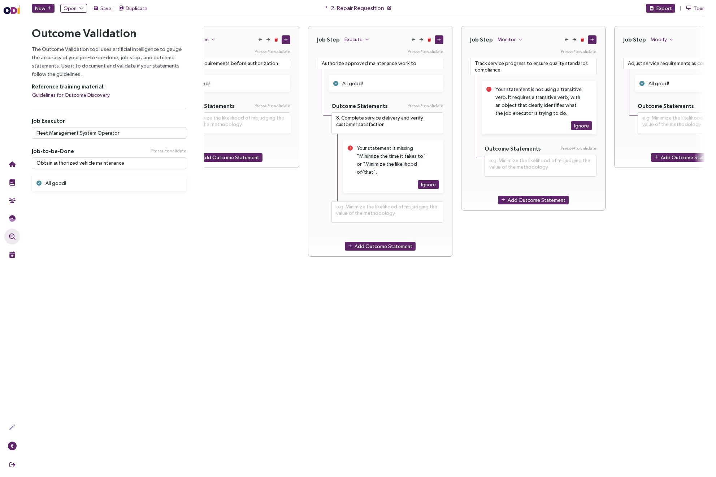
click at [329, 128] on icon "button" at bounding box center [327, 129] width 3 height 4
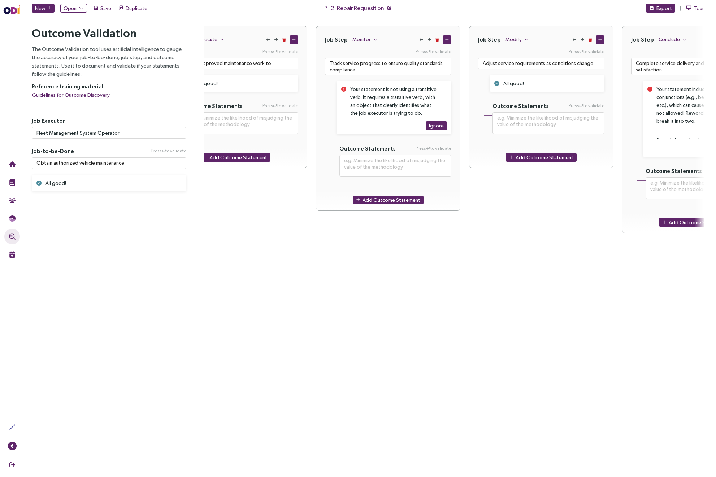
scroll to position [0, 716]
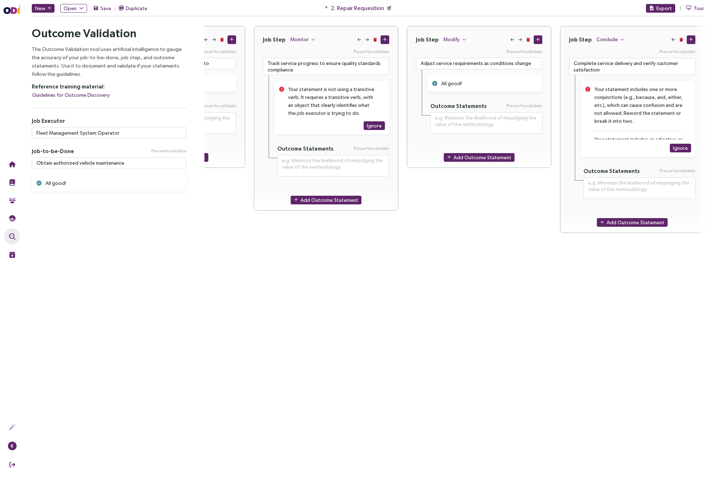
click at [410, 361] on div "Job Step Modify Press to validate Adjust service requirements as conditions cha…" at bounding box center [479, 217] width 144 height 382
click at [544, 322] on div "Job Step Conclude Press to validate Complete service delivery and verify custom…" at bounding box center [632, 217] width 144 height 382
click at [338, 62] on textarea "Track service progress to ensure quality standards compliance" at bounding box center [326, 66] width 126 height 17
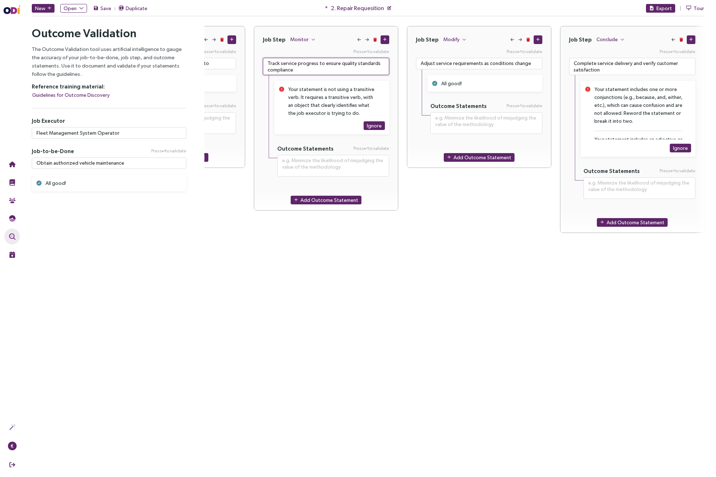
paste textarea "Monitor service progress for compliance with quality standards"
type textarea "**********"
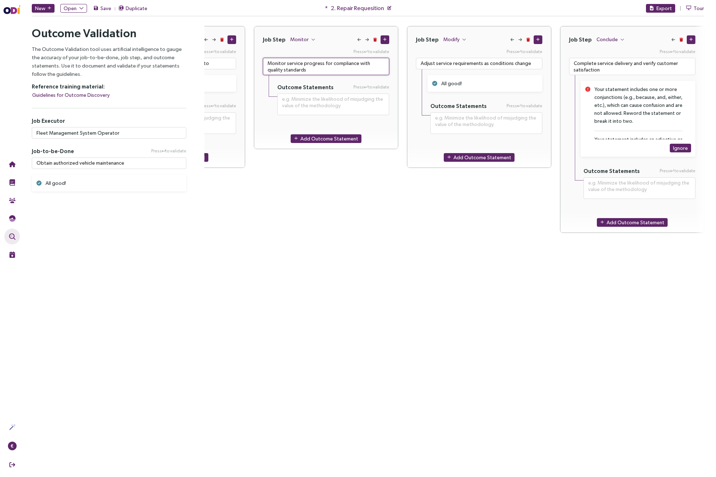
type textarea "Monitor service progress for compliance with quality standards"
click at [442, 271] on div "Job Step Modify Press to validate Adjust service requirements as conditions cha…" at bounding box center [479, 217] width 144 height 382
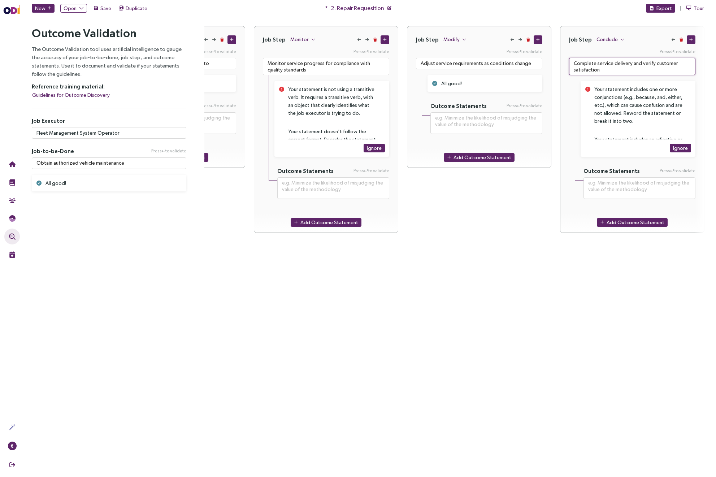
click at [544, 64] on textarea "Complete service delivery and verify customer satisfaction" at bounding box center [632, 66] width 126 height 17
paste textarea "Verify customer satisfaction after completing the service delivery"
type textarea "**********"
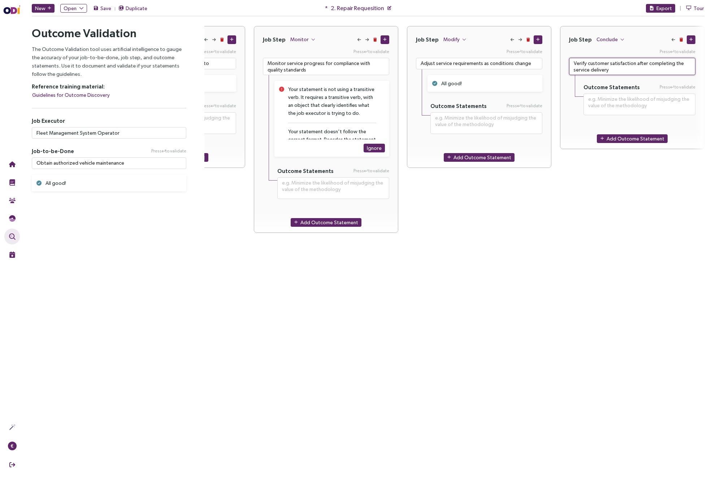
type textarea "Verify customer satisfaction after completing the service delivery"
click at [544, 252] on div "Job Step Conclude Press to validate Verify customer satisfaction after completi…" at bounding box center [632, 217] width 144 height 382
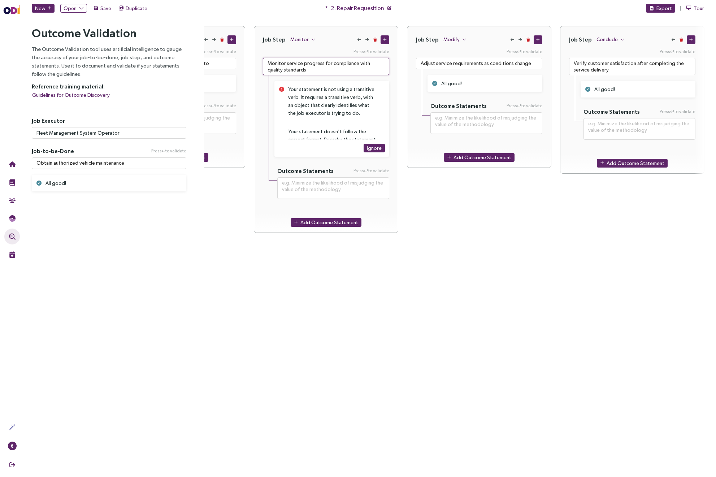
click at [306, 64] on textarea "Monitor service progress for compliance with quality standards" at bounding box center [326, 66] width 126 height 17
paste textarea "Assess service progress against"
type textarea "**********"
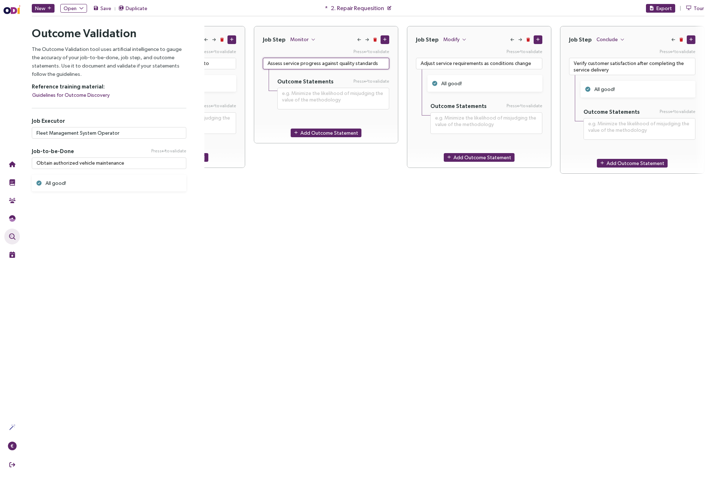
type textarea "Assess service progress against quality standards"
drag, startPoint x: 376, startPoint y: 238, endPoint x: 376, endPoint y: 230, distance: 8.3
click at [376, 238] on div "Job Step Monitor Press to validate Assess service progress against quality stan…" at bounding box center [326, 217] width 144 height 382
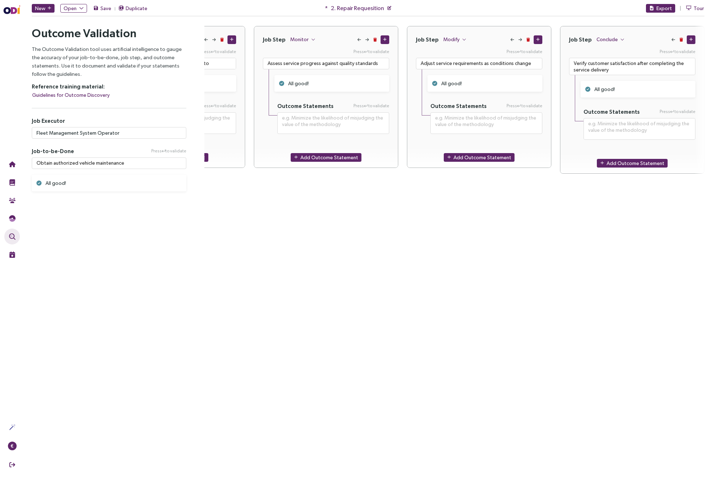
click at [482, 306] on div "Job Step Modify Press to validate Adjust service requirements as conditions cha…" at bounding box center [479, 217] width 144 height 382
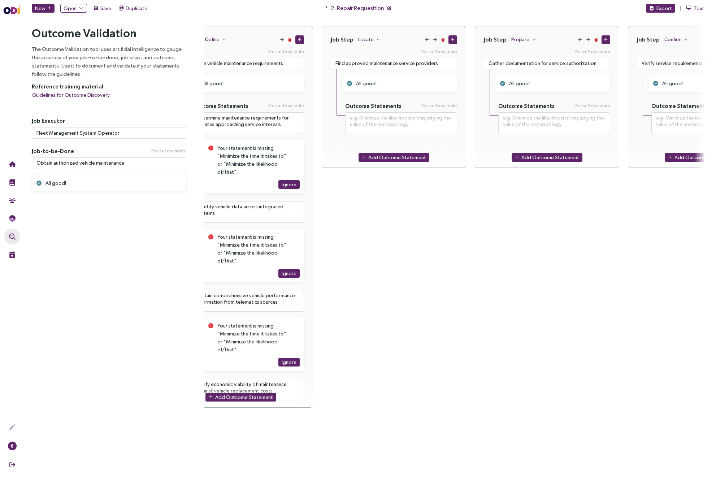
scroll to position [0, 0]
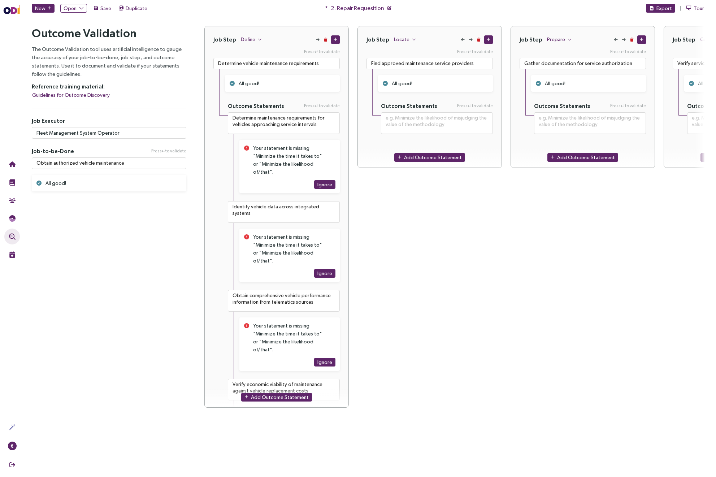
click at [544, 416] on div "Job Step Define Press to validate Determine vehicle maintenance requirements Al…" at bounding box center [454, 221] width 500 height 390
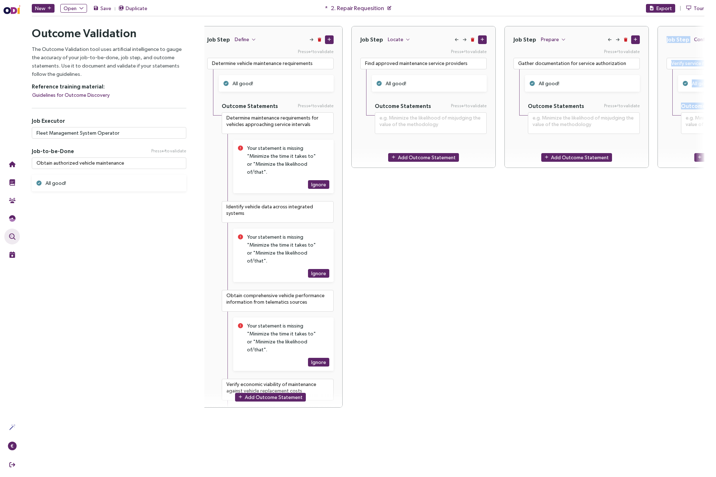
drag, startPoint x: 716, startPoint y: 473, endPoint x: 623, endPoint y: 453, distance: 94.5
click at [544, 453] on main "New Open Save Duplicate * 2. Repair Requesition Export Tour Outcome Validation …" at bounding box center [368, 238] width 696 height 477
click at [81, 163] on textarea "Obtain authorized vehicle maintenance" at bounding box center [109, 163] width 155 height 12
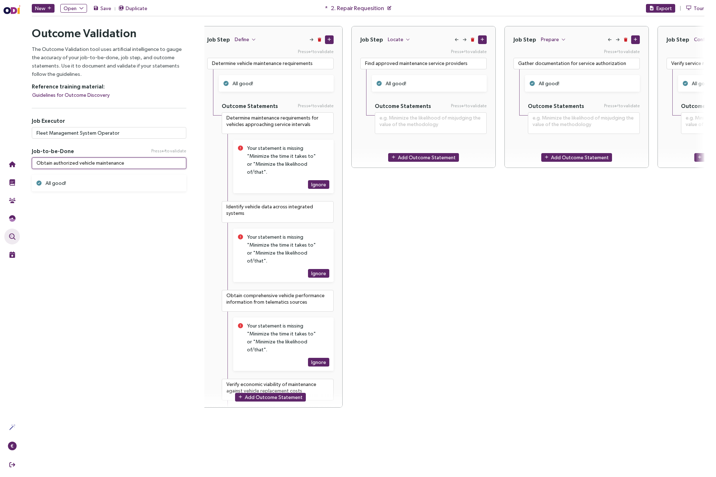
click at [81, 163] on textarea "Obtain authorized vehicle maintenance" at bounding box center [109, 163] width 155 height 12
click at [403, 65] on textarea "Find approved maintenance service providers" at bounding box center [423, 64] width 126 height 12
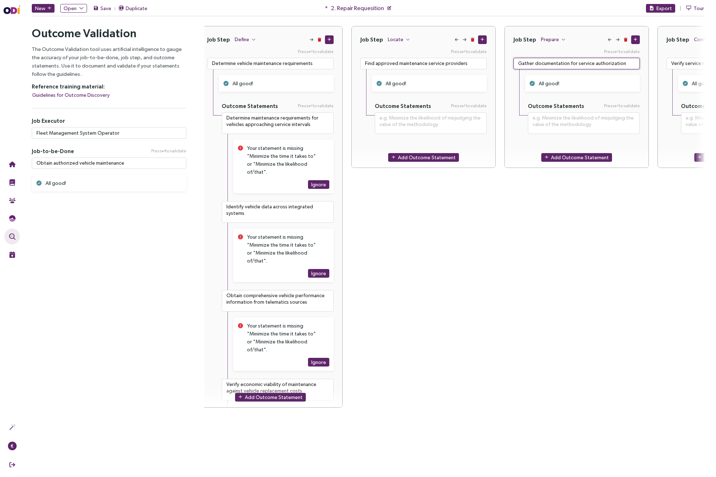
click at [544, 65] on textarea "Gather documentation for service authorization" at bounding box center [577, 64] width 126 height 12
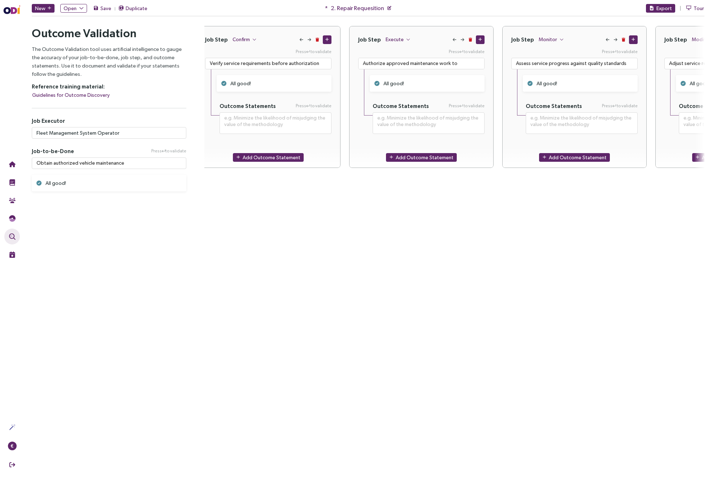
scroll to position [0, 468]
click at [250, 55] on div "Verify service requirements before authorization" at bounding box center [267, 58] width 126 height 21
click at [251, 64] on textarea "Verify service requirements before authorization" at bounding box center [267, 64] width 126 height 12
click at [428, 66] on textarea "Authorize approved maintenance work to commence" at bounding box center [421, 64] width 126 height 12
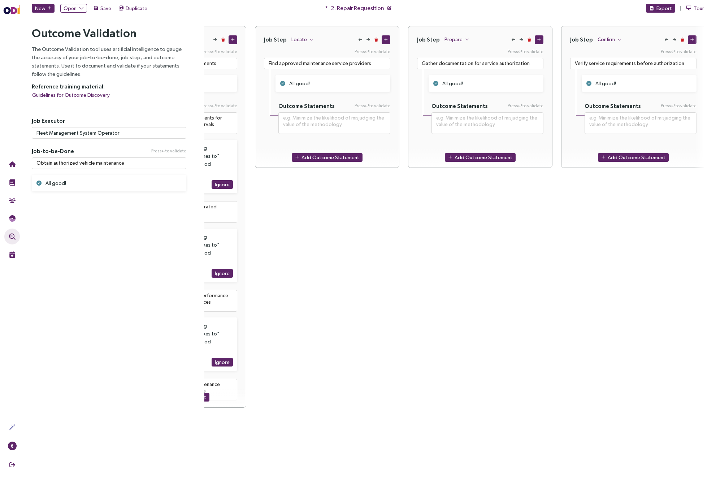
scroll to position [0, 101]
click at [310, 65] on textarea "Find approved maintenance service providers" at bounding box center [328, 64] width 126 height 12
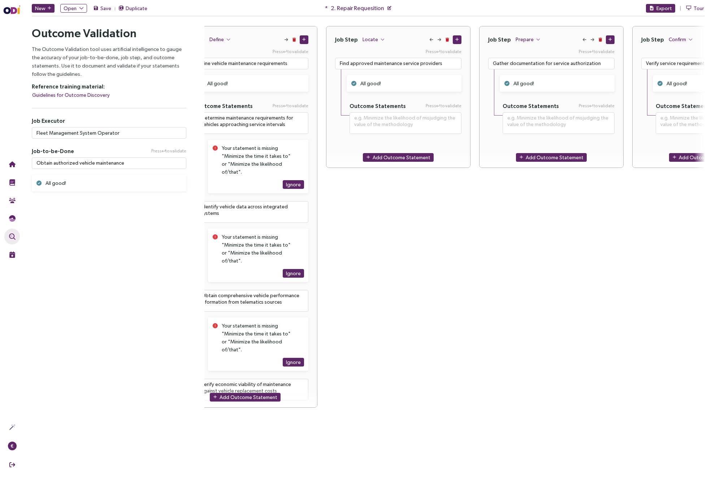
scroll to position [0, 0]
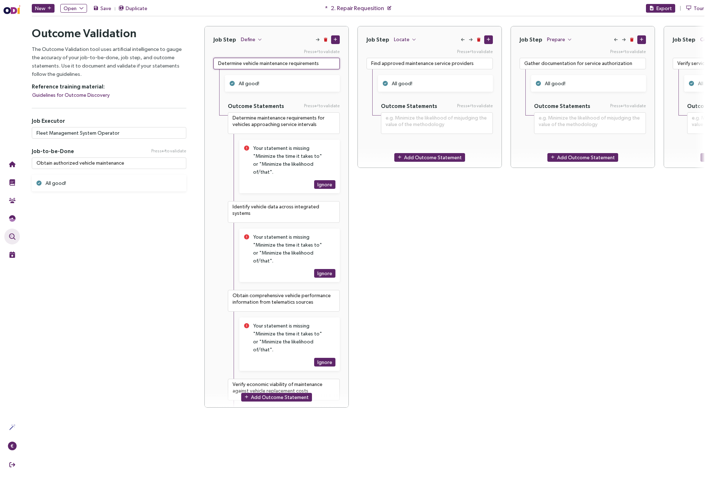
click at [267, 65] on textarea "Determine vehicle maintenance requirements" at bounding box center [276, 64] width 126 height 12
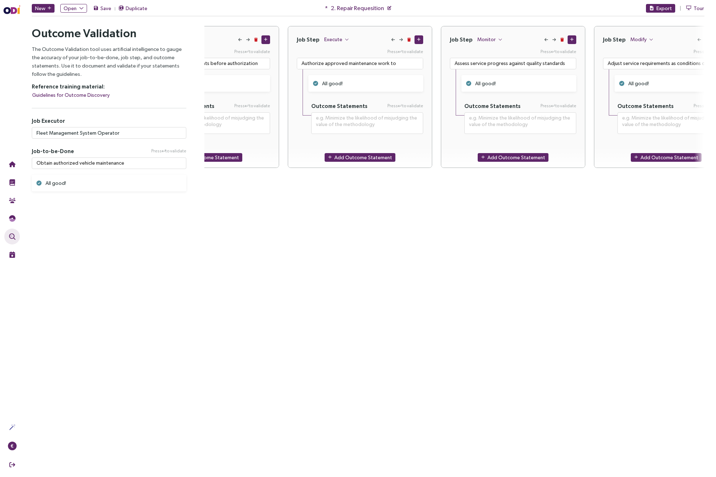
scroll to position [0, 536]
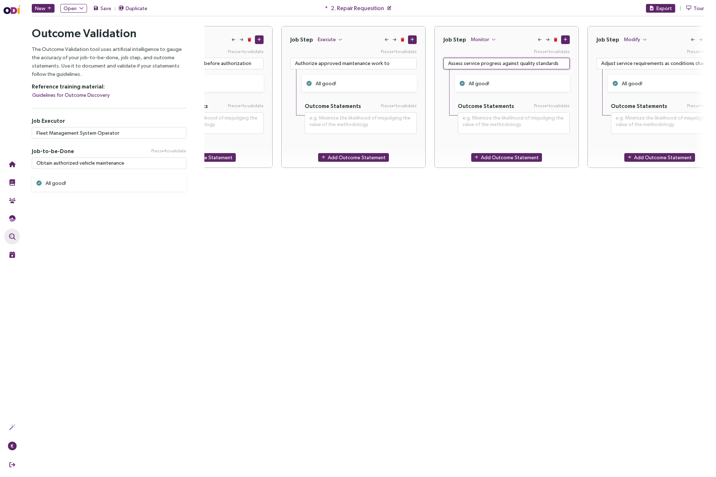
click at [504, 64] on textarea "Assess service progress against quality standards" at bounding box center [506, 64] width 126 height 12
click at [544, 65] on textarea "Adjust service requirements as conditions change" at bounding box center [660, 64] width 126 height 12
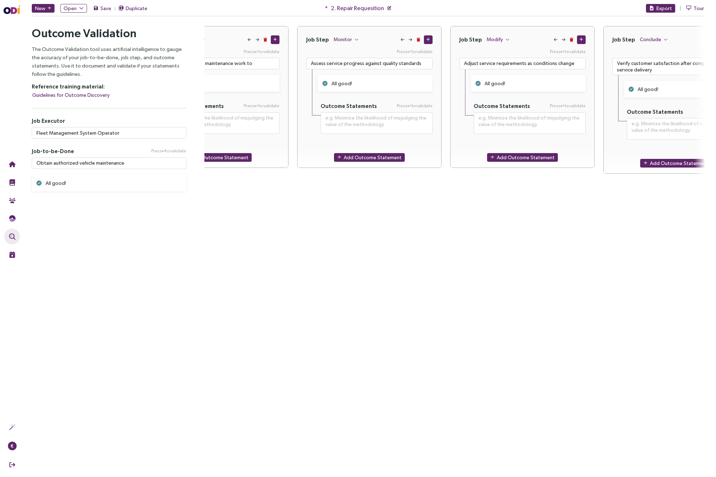
scroll to position [0, 716]
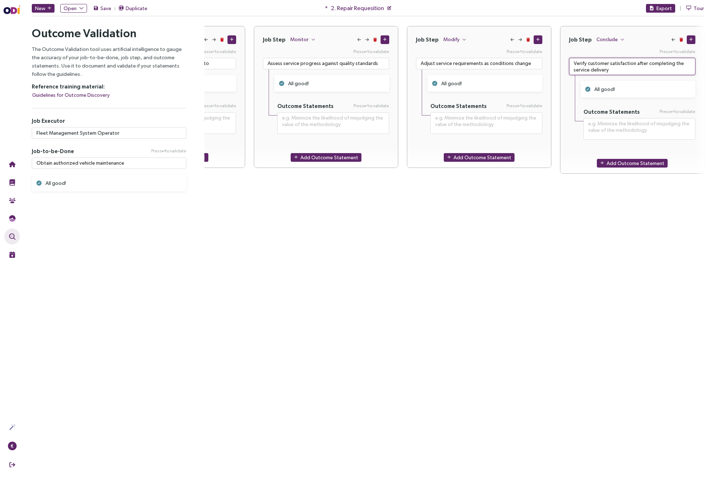
click at [544, 62] on textarea "Verify customer satisfaction after completing the service delivery" at bounding box center [632, 66] width 126 height 17
click at [544, 91] on div "Job Step Define Press to validate Determine vehicle maintenance requirements Al…" at bounding box center [454, 221] width 500 height 390
type textarea "**********"
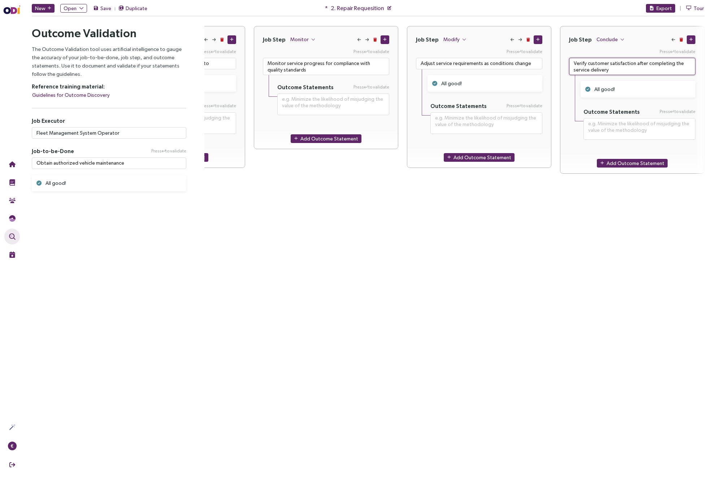
type textarea "Monitor service progress for compliance with quality standards"
type textarea "**********"
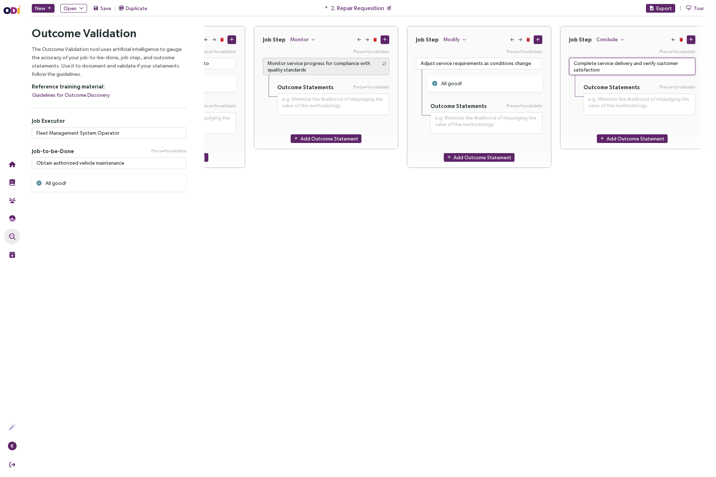
type textarea "Complete service delivery and verify customer satisfaction"
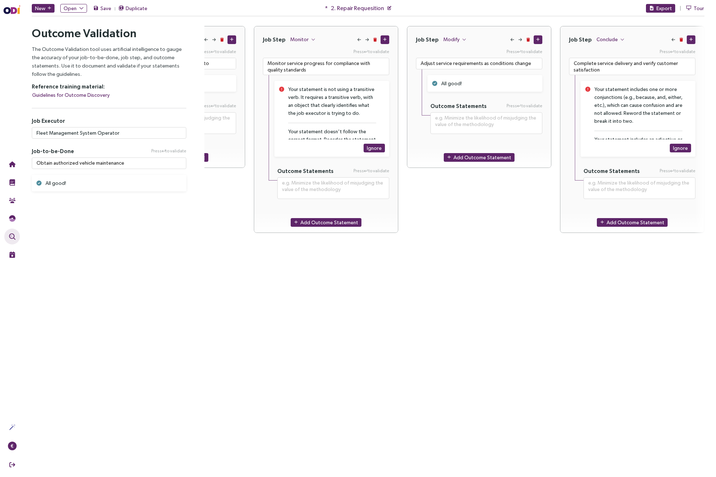
click at [388, 369] on div "Job Step Monitor Press to validate Monitor service progress for compliance with…" at bounding box center [326, 217] width 144 height 382
type textarea "**********"
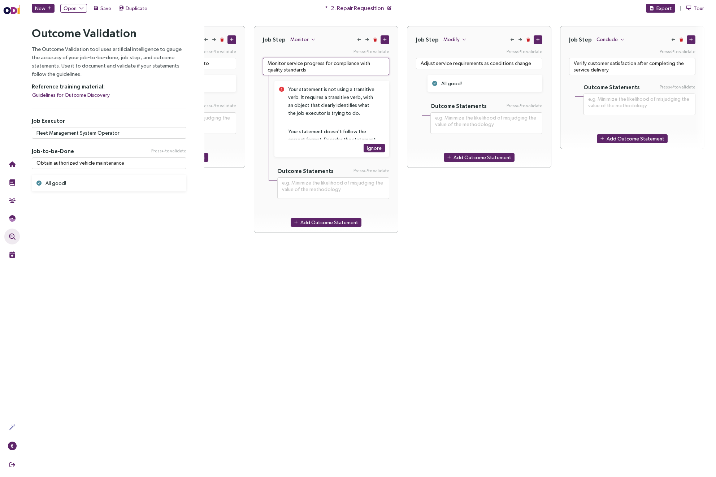
type textarea "Verify customer satisfaction after completing the service delivery"
type textarea "**********"
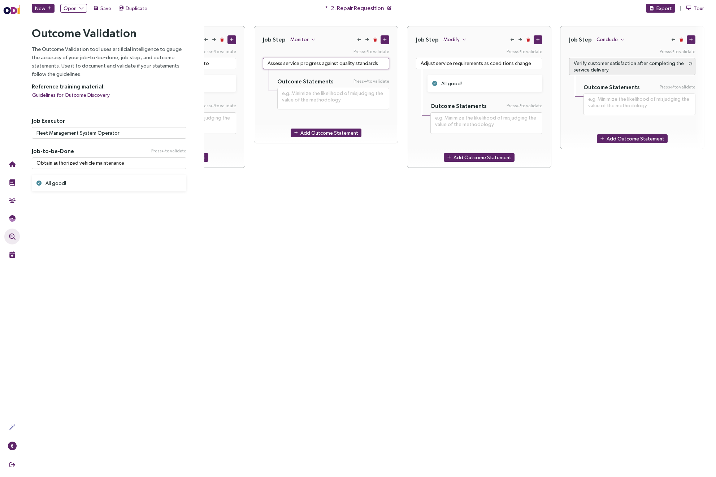
type textarea "Assess service progress against quality standards"
click at [544, 360] on div "Job Step Conclude Press to validate Verify customer satisfaction after completi…" at bounding box center [632, 217] width 144 height 382
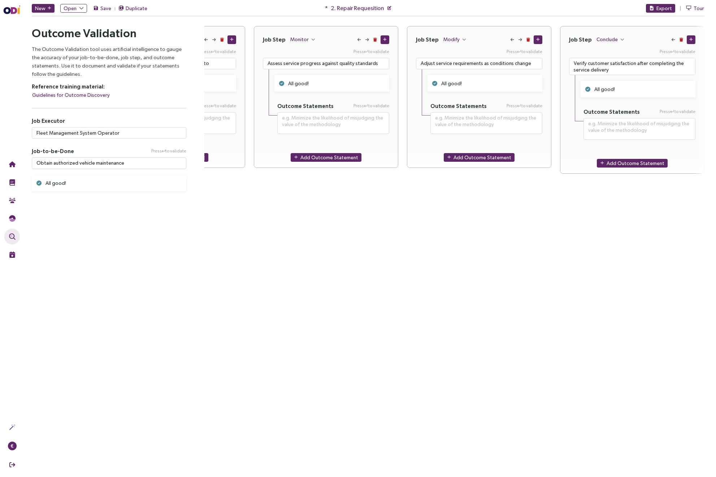
click at [544, 335] on div "Job Step Conclude Press to validate Verify customer satisfaction after completi…" at bounding box center [632, 217] width 144 height 382
